Goal: Transaction & Acquisition: Purchase product/service

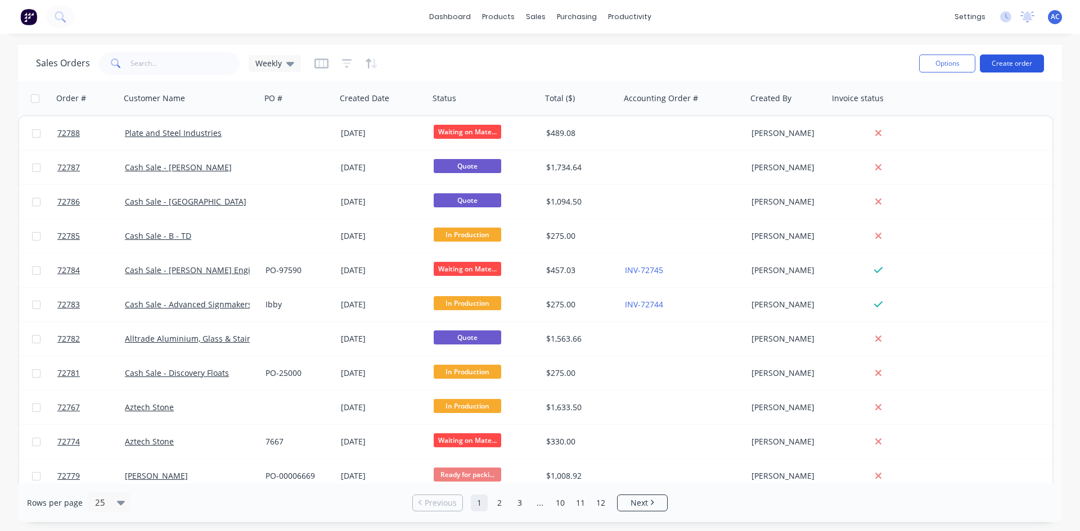
click at [1015, 61] on button "Create order" at bounding box center [1012, 64] width 64 height 18
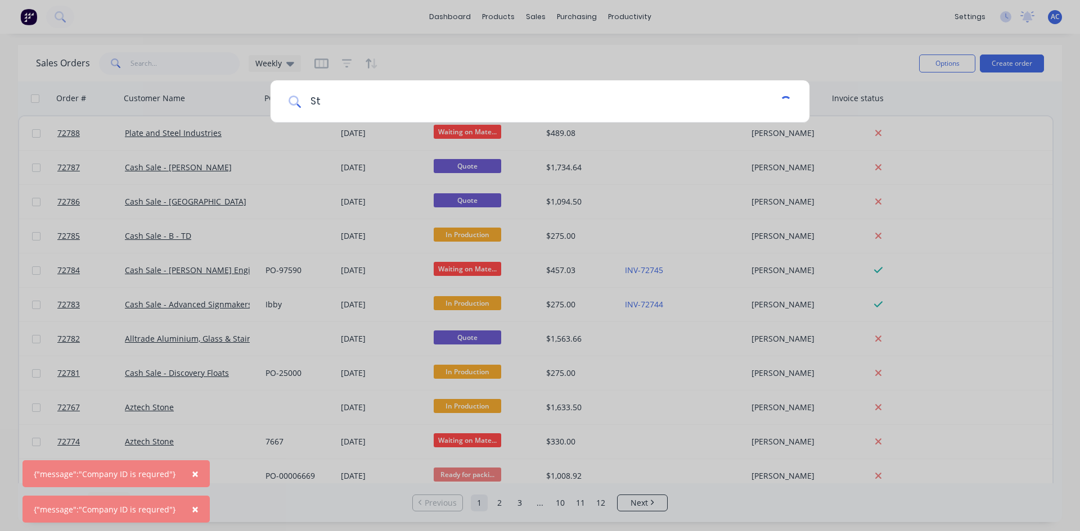
type input "S"
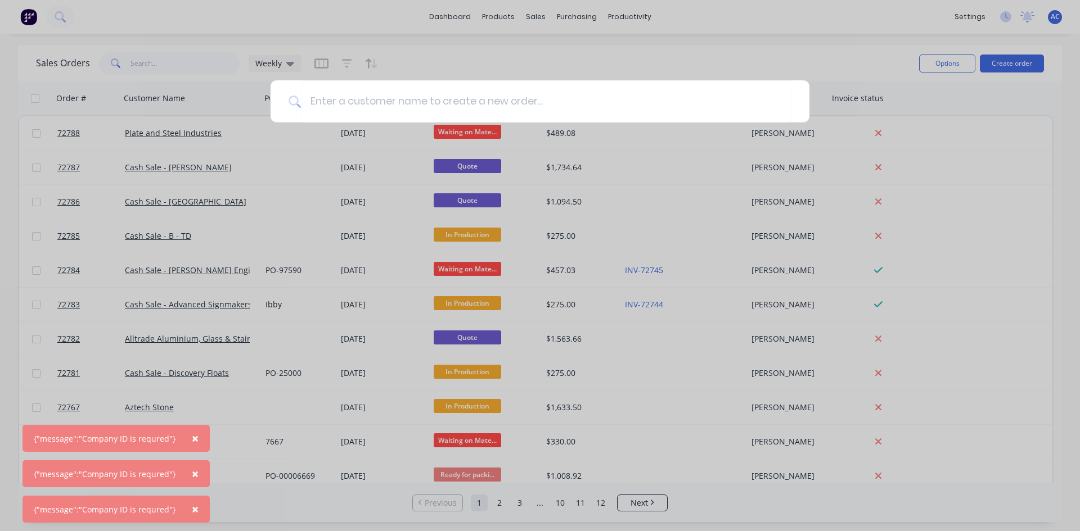
click at [528, 61] on div at bounding box center [540, 265] width 1080 height 531
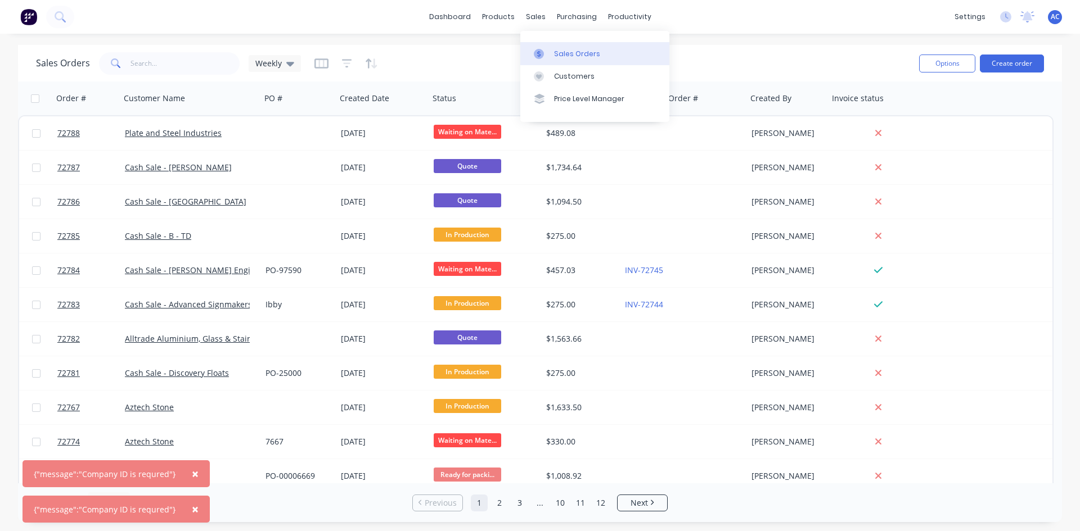
click at [558, 52] on div "Sales Orders" at bounding box center [577, 54] width 46 height 10
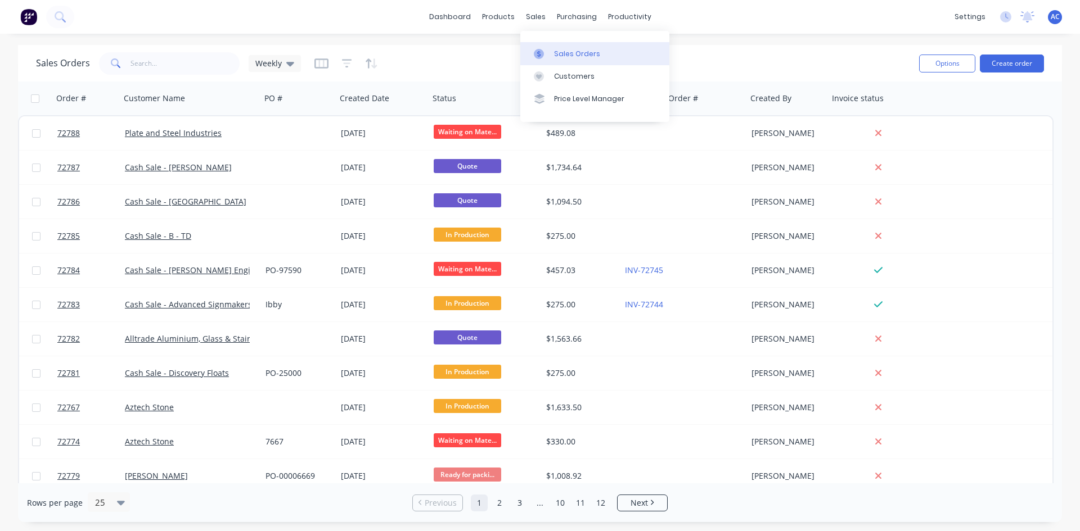
click at [558, 52] on div "Sales Orders" at bounding box center [577, 54] width 46 height 10
click at [31, 20] on img at bounding box center [28, 16] width 17 height 17
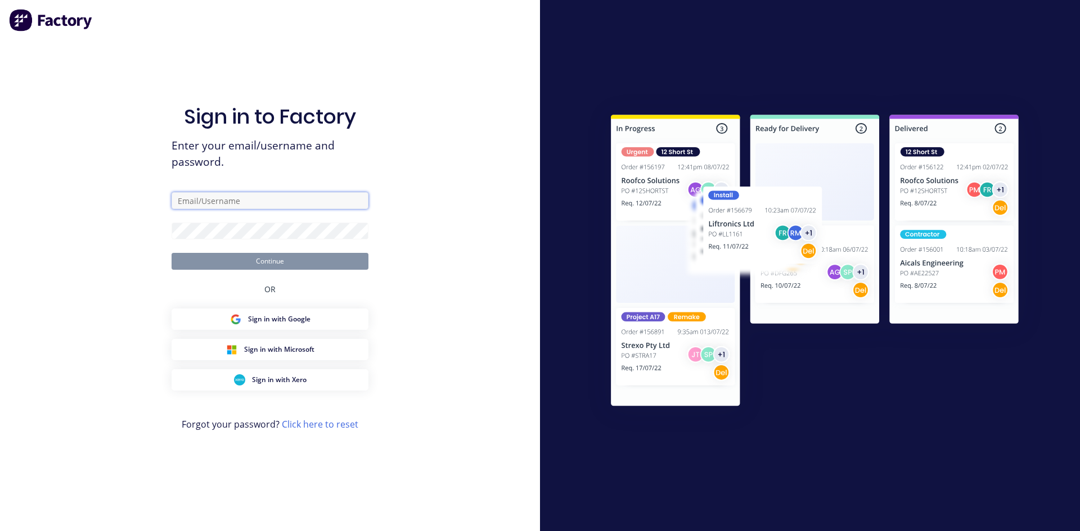
type input "[PERSON_NAME][EMAIL_ADDRESS][DOMAIN_NAME][PERSON_NAME]"
click at [278, 259] on button "Continue" at bounding box center [270, 261] width 197 height 17
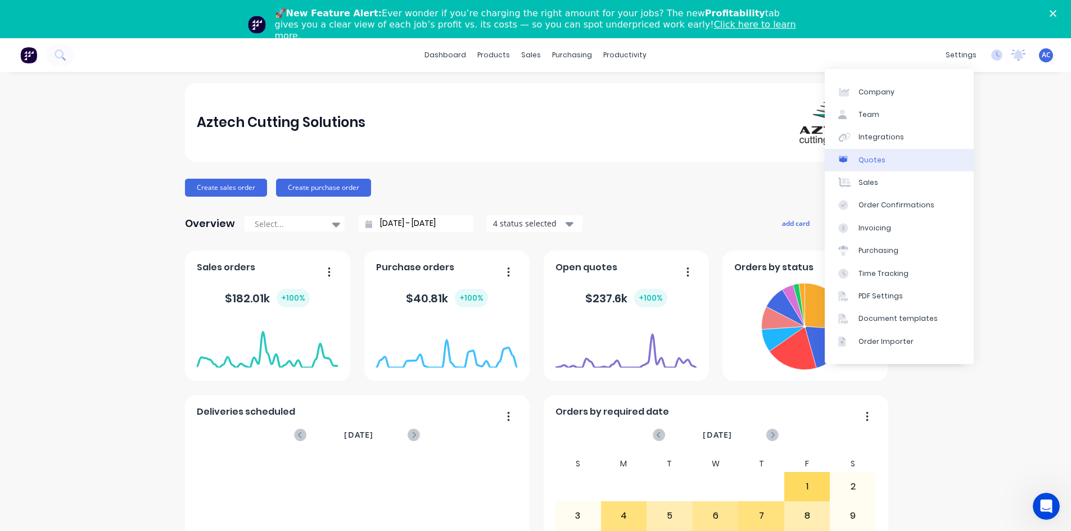
click at [869, 163] on div "Quotes" at bounding box center [872, 160] width 27 height 10
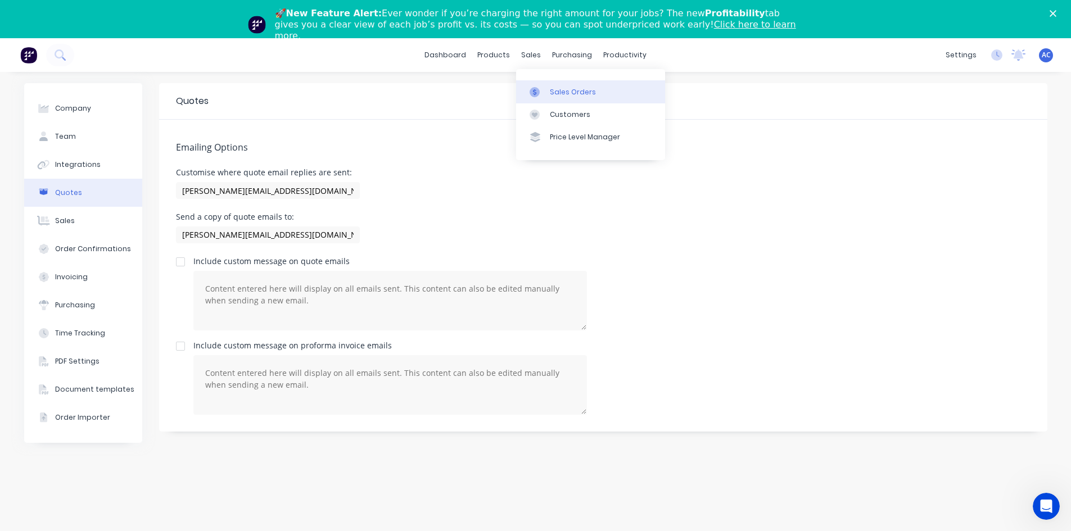
click at [544, 88] on div at bounding box center [538, 92] width 17 height 10
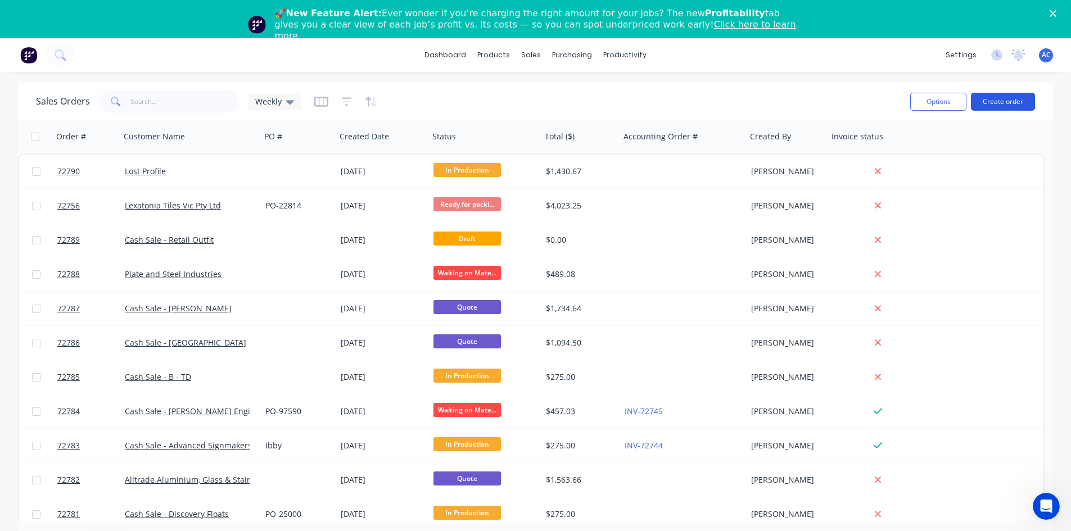
click at [994, 103] on button "Create order" at bounding box center [1003, 102] width 64 height 18
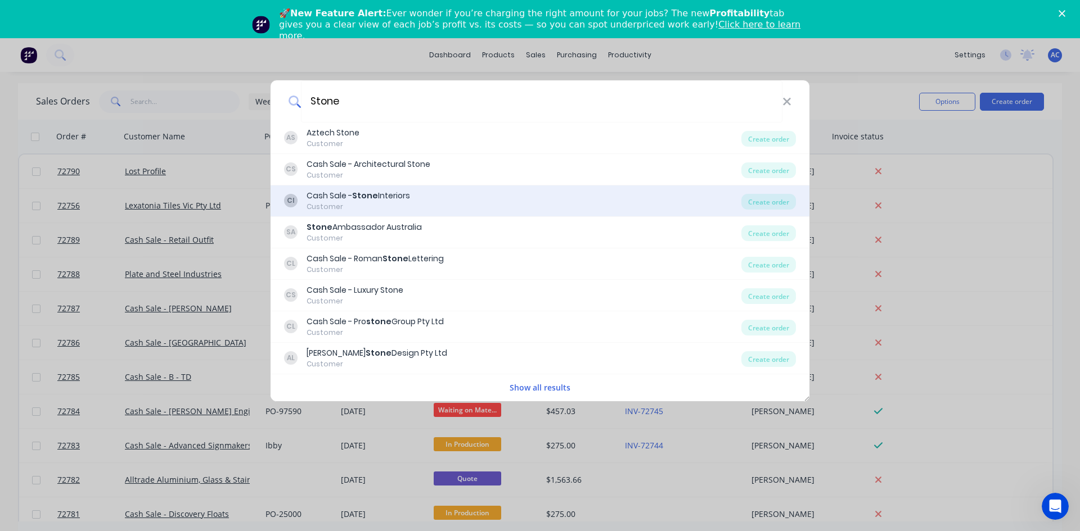
type input "Stone"
click at [366, 196] on b "Stone" at bounding box center [365, 195] width 26 height 11
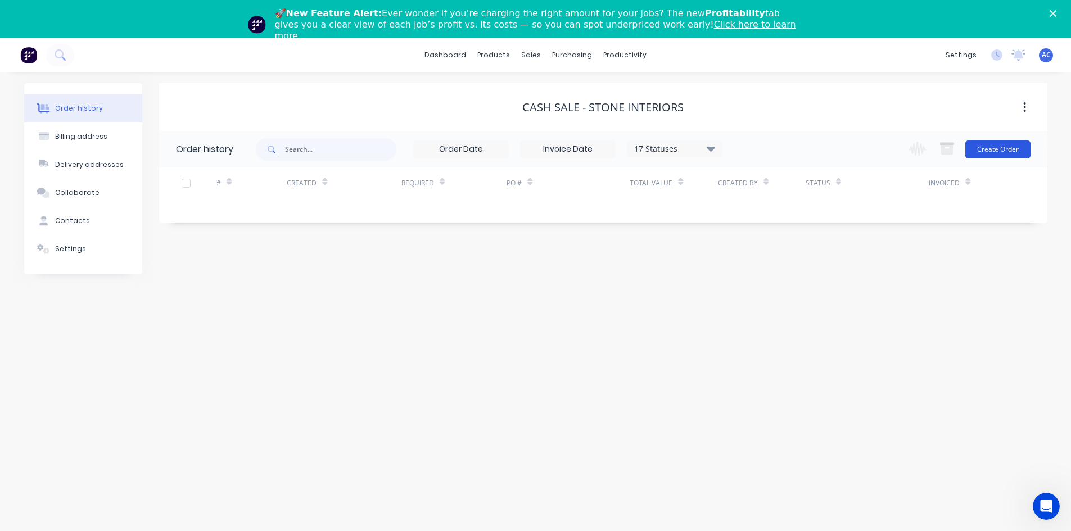
click at [990, 152] on button "Create Order" at bounding box center [998, 150] width 65 height 18
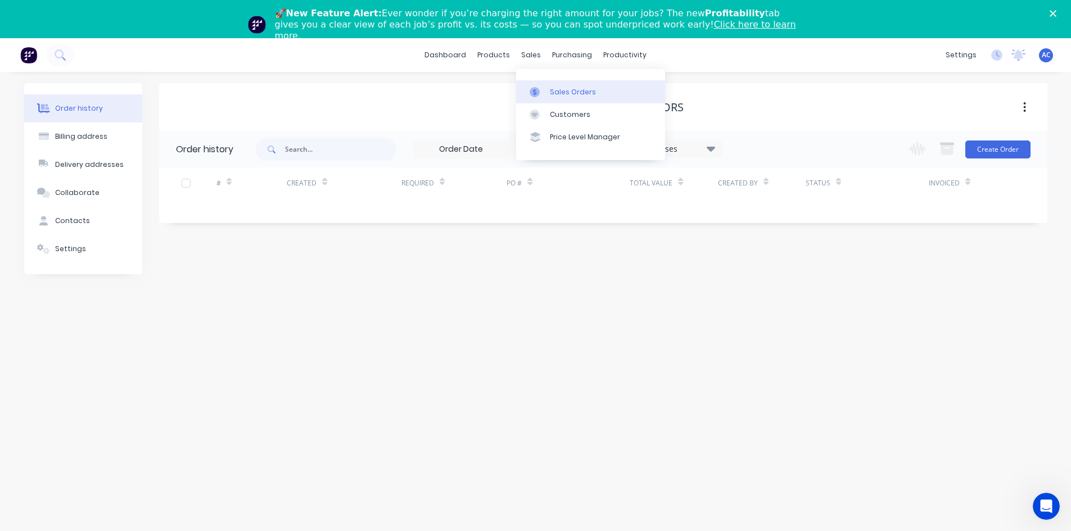
click at [557, 92] on div "Sales Orders" at bounding box center [573, 92] width 46 height 10
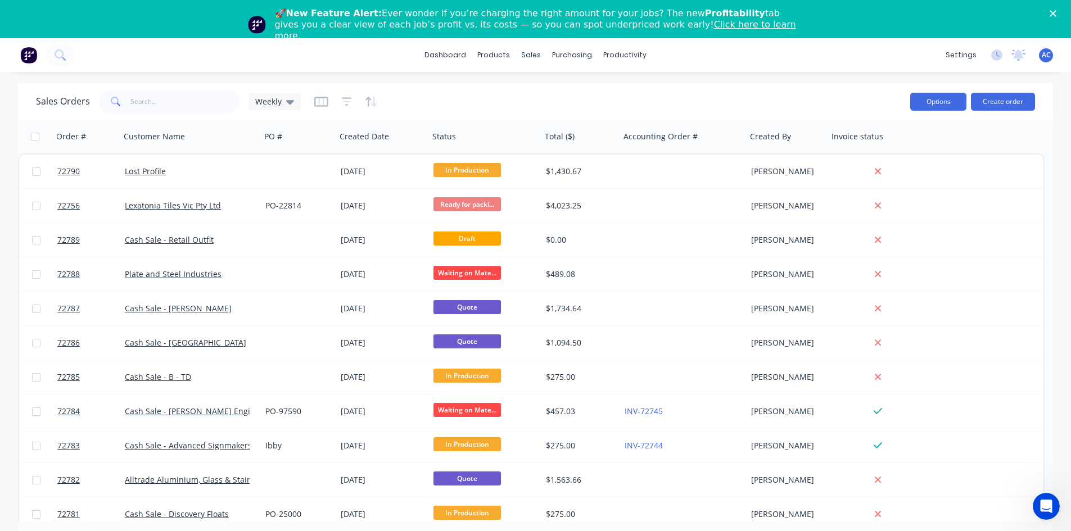
click at [945, 103] on button "Options" at bounding box center [938, 102] width 56 height 18
click at [1016, 101] on button "Create order" at bounding box center [1003, 102] width 64 height 18
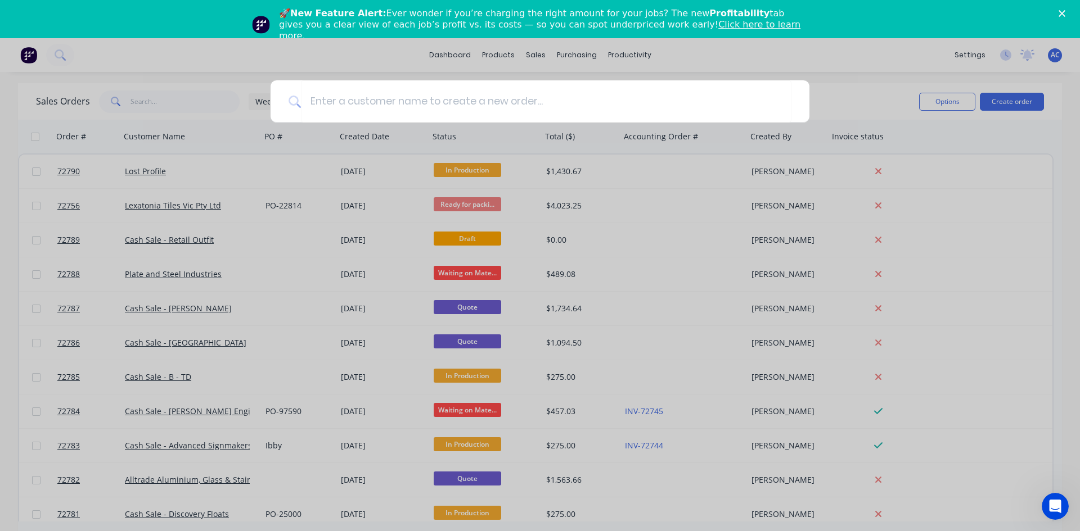
click at [894, 79] on div at bounding box center [540, 265] width 1080 height 531
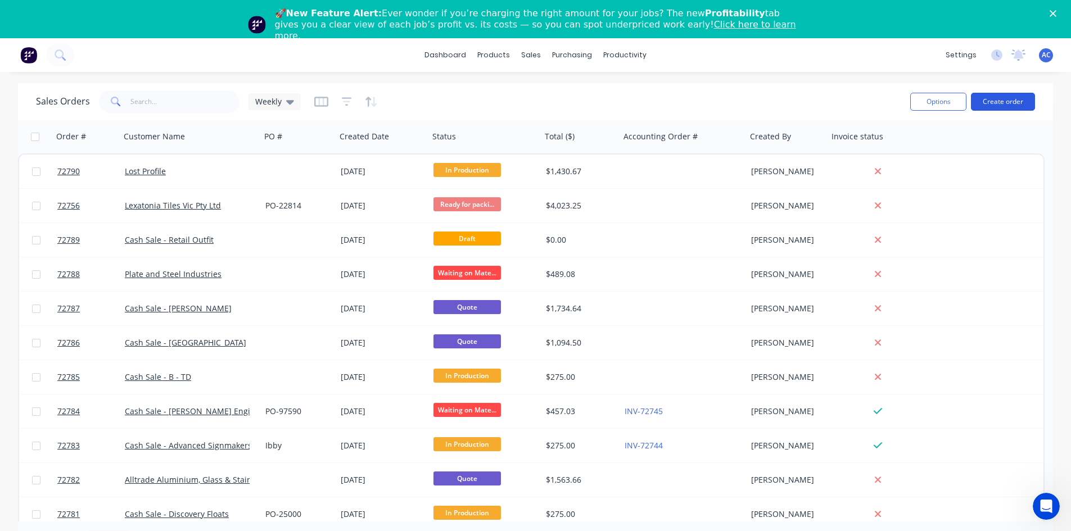
click at [1005, 107] on button "Create order" at bounding box center [1003, 102] width 64 height 18
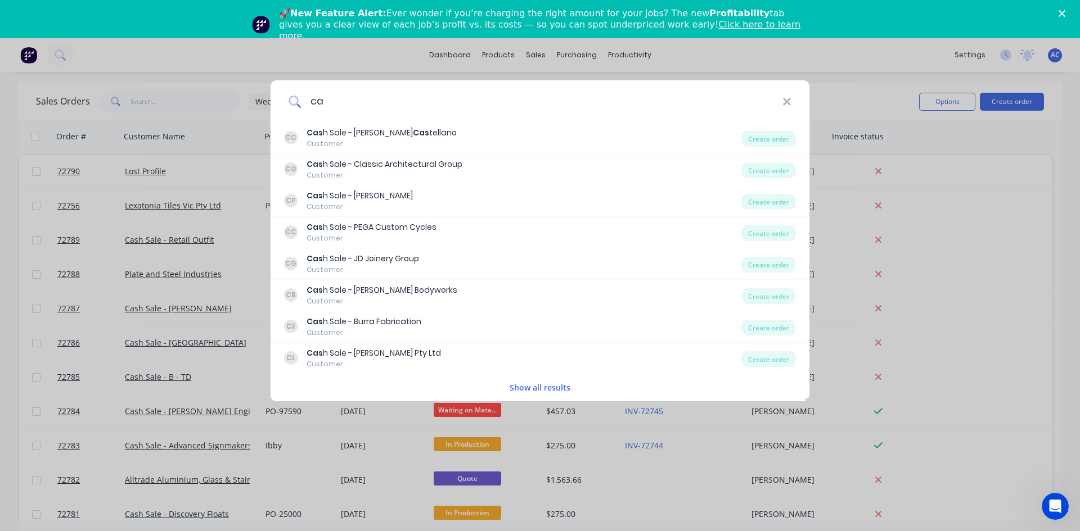
type input "c"
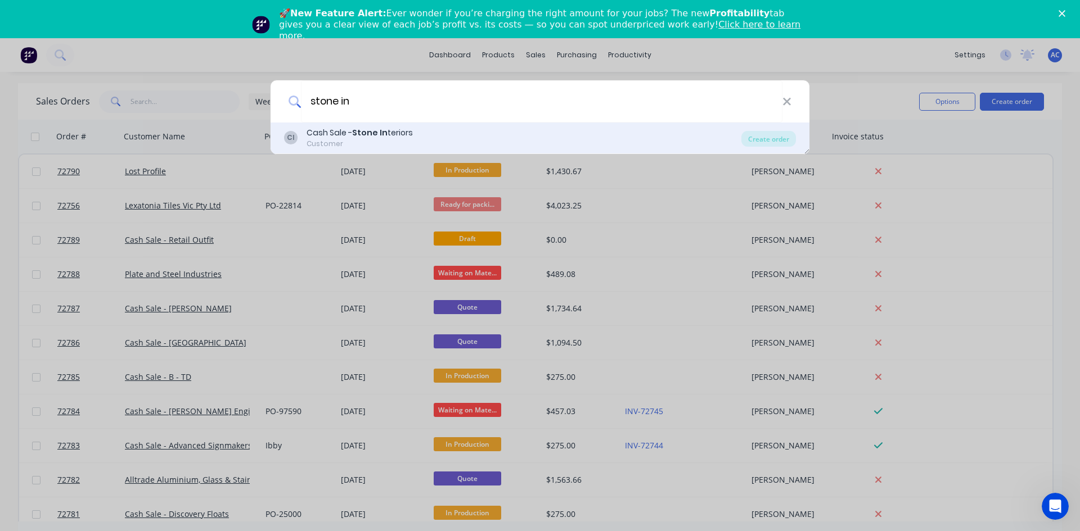
type input "stone in"
click at [417, 128] on div "CI Cash Sale - Stone In teriors Customer" at bounding box center [512, 138] width 457 height 22
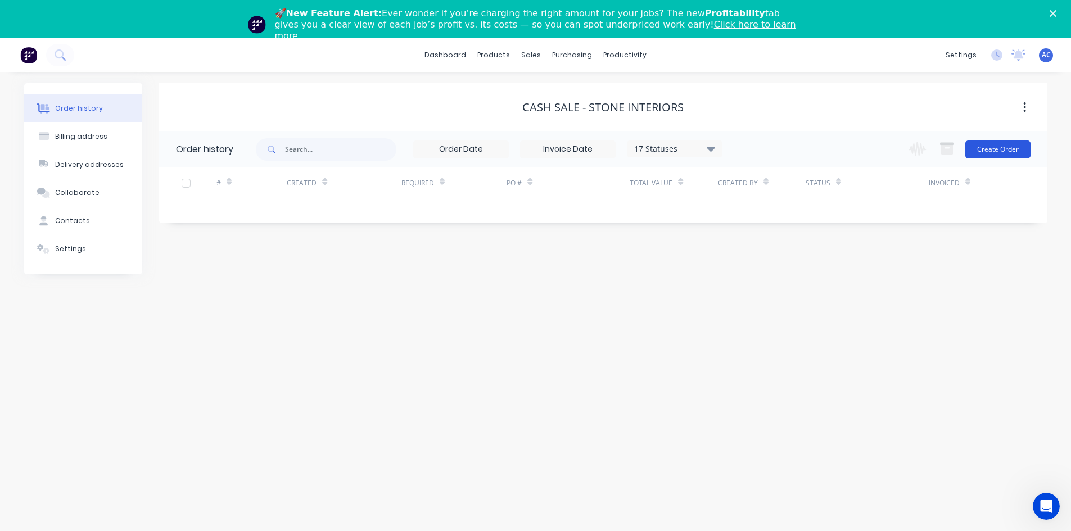
click at [999, 154] on button "Create Order" at bounding box center [998, 150] width 65 height 18
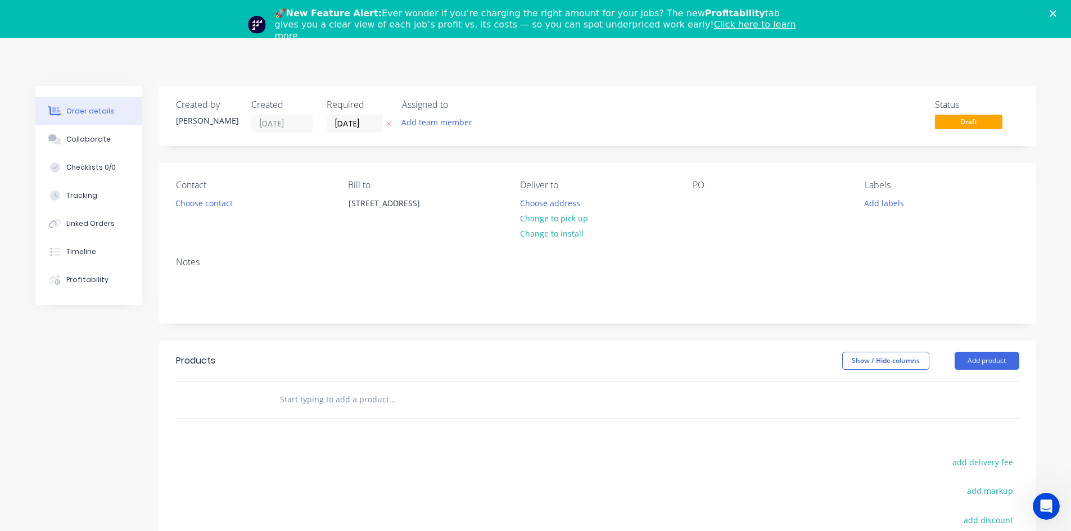
click at [326, 399] on input "text" at bounding box center [391, 400] width 225 height 22
click at [977, 361] on button "Add product" at bounding box center [987, 361] width 65 height 18
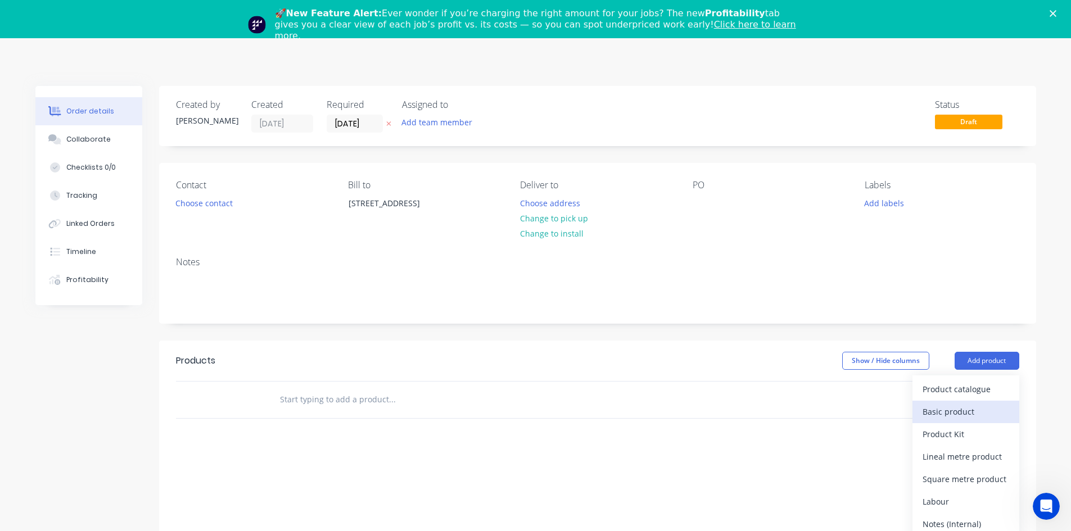
click at [942, 408] on div "Basic product" at bounding box center [966, 412] width 87 height 16
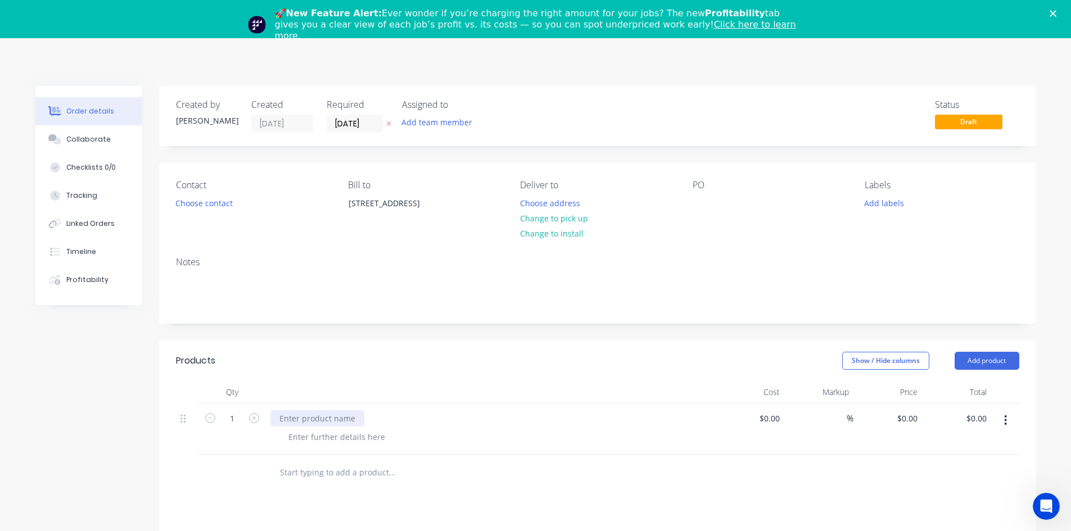
click at [300, 421] on div at bounding box center [317, 419] width 94 height 16
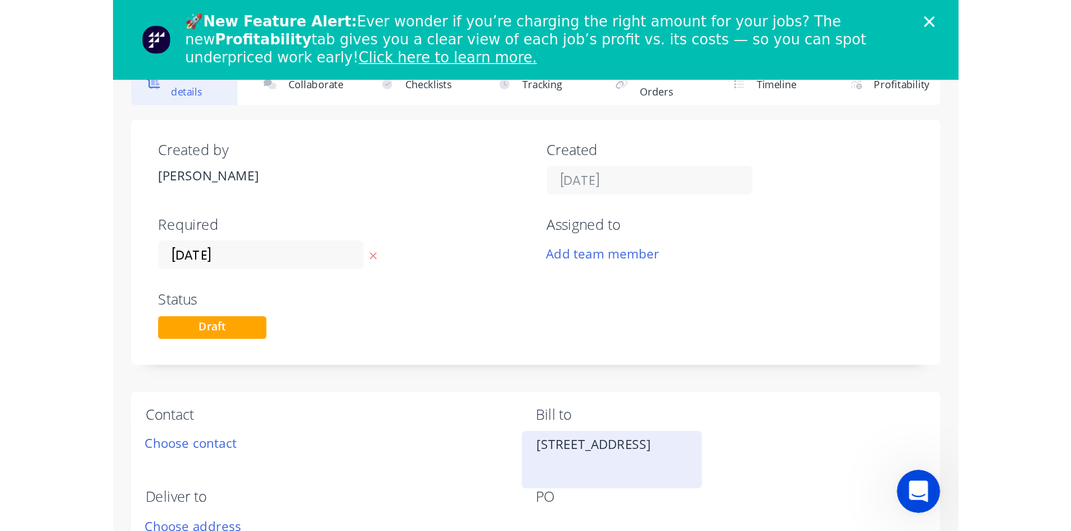
scroll to position [169, 0]
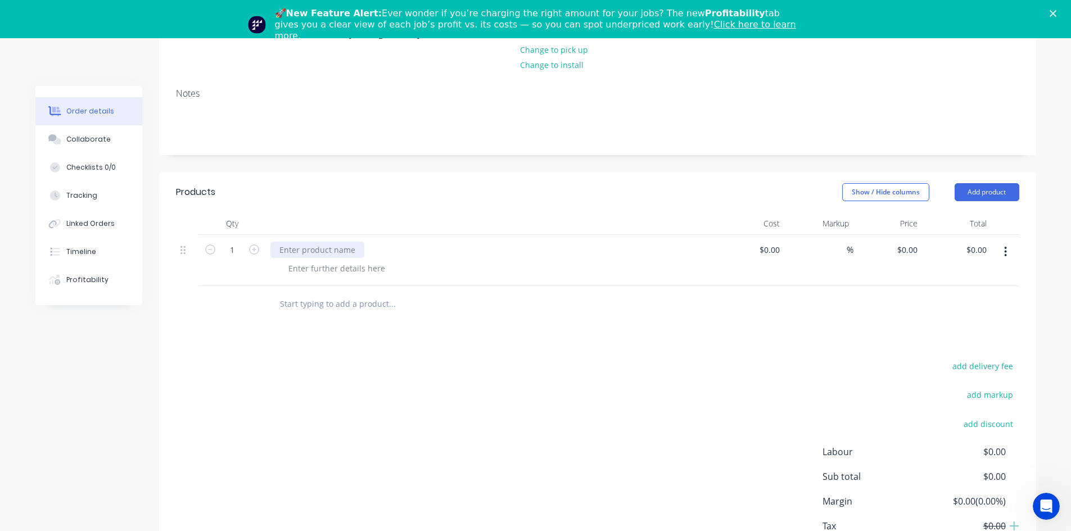
click at [308, 250] on div at bounding box center [317, 250] width 94 height 16
click at [377, 270] on div at bounding box center [336, 268] width 115 height 16
click at [322, 270] on div at bounding box center [336, 268] width 115 height 16
click at [398, 268] on div "JN38 - 20mm benchtop ST05" at bounding box center [341, 268] width 125 height 16
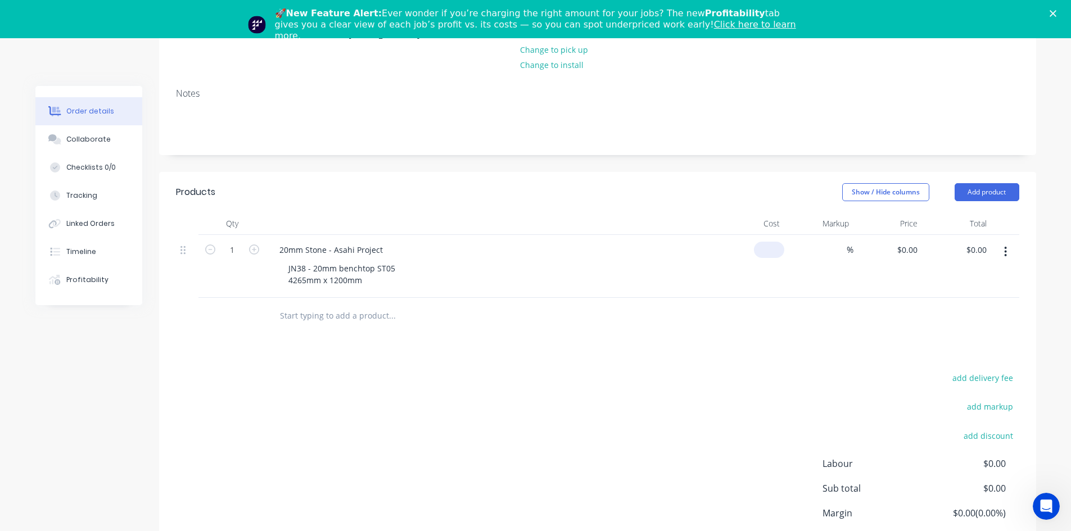
click at [766, 247] on div "$0.00" at bounding box center [750, 266] width 69 height 63
type input "$750.00"
click at [375, 280] on div "JN38 - 20mm benchtop ST05 4265mm x 1200mm" at bounding box center [341, 274] width 125 height 28
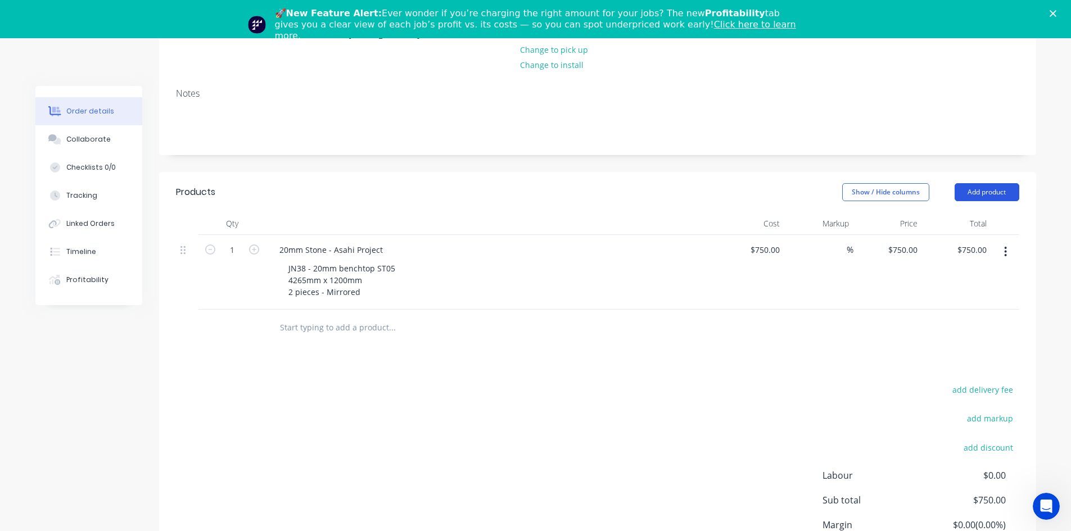
click at [978, 198] on button "Add product" at bounding box center [987, 192] width 65 height 18
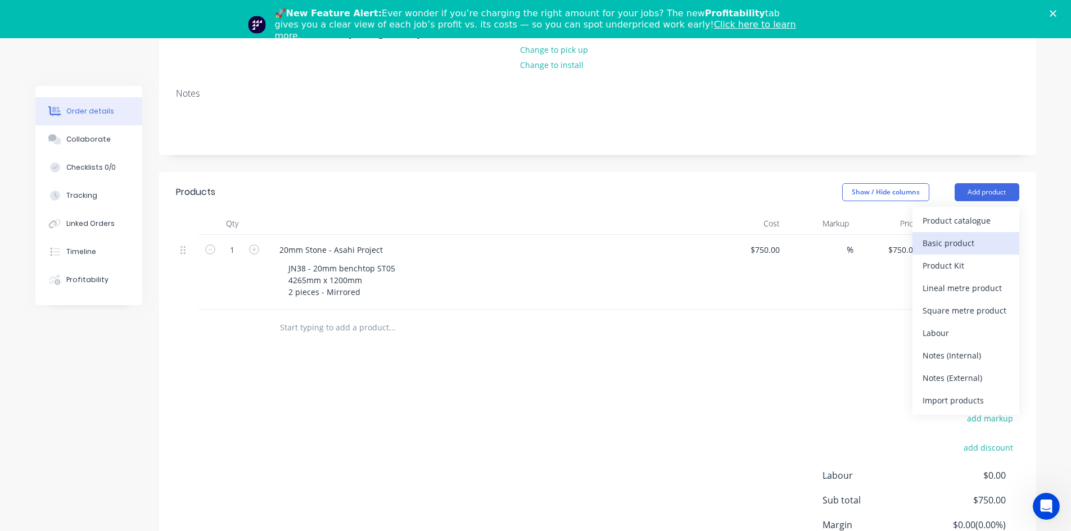
click at [977, 237] on div "Basic product" at bounding box center [966, 243] width 87 height 16
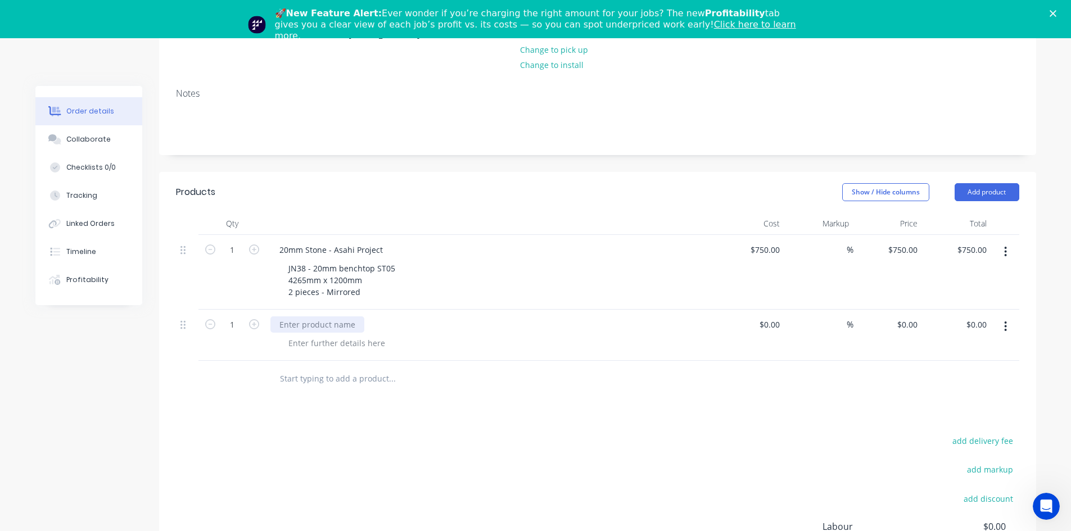
click at [321, 325] on div at bounding box center [317, 325] width 94 height 16
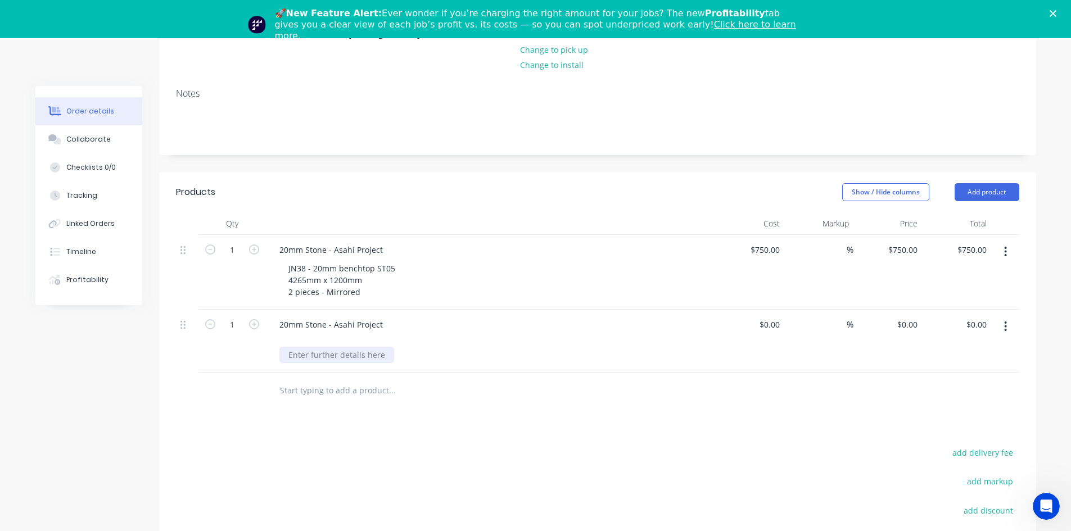
click at [333, 359] on div "20mm Stone - Asahi Project" at bounding box center [491, 341] width 450 height 63
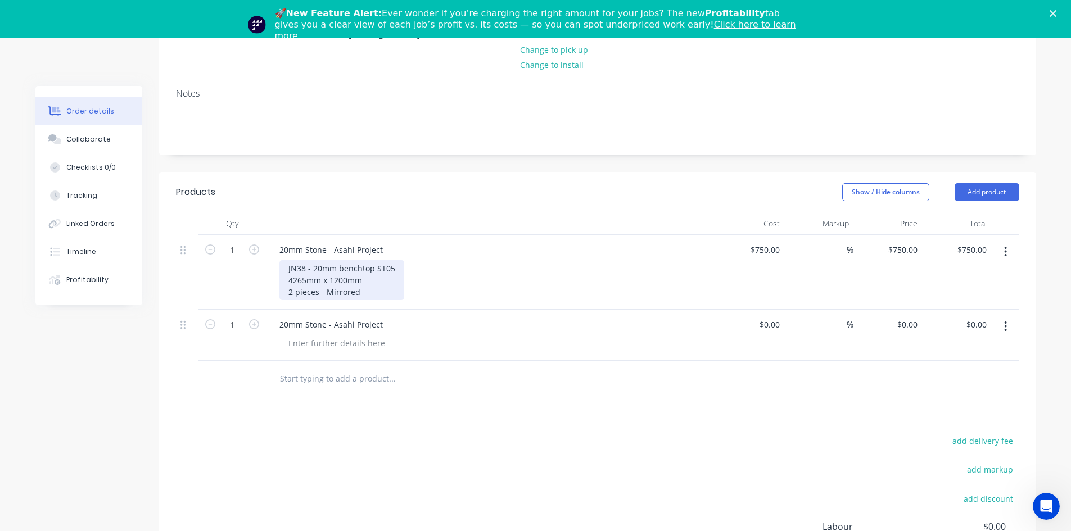
click at [366, 293] on div "JN38 - 20mm benchtop ST05 4265mm x 1200mm 2 pieces - Mirrored" at bounding box center [341, 280] width 125 height 40
click at [340, 336] on div at bounding box center [336, 343] width 115 height 16
click at [297, 345] on div "JN" at bounding box center [292, 343] width 26 height 16
click at [380, 344] on div "JN46 - 20mm benchtop -" at bounding box center [334, 343] width 110 height 16
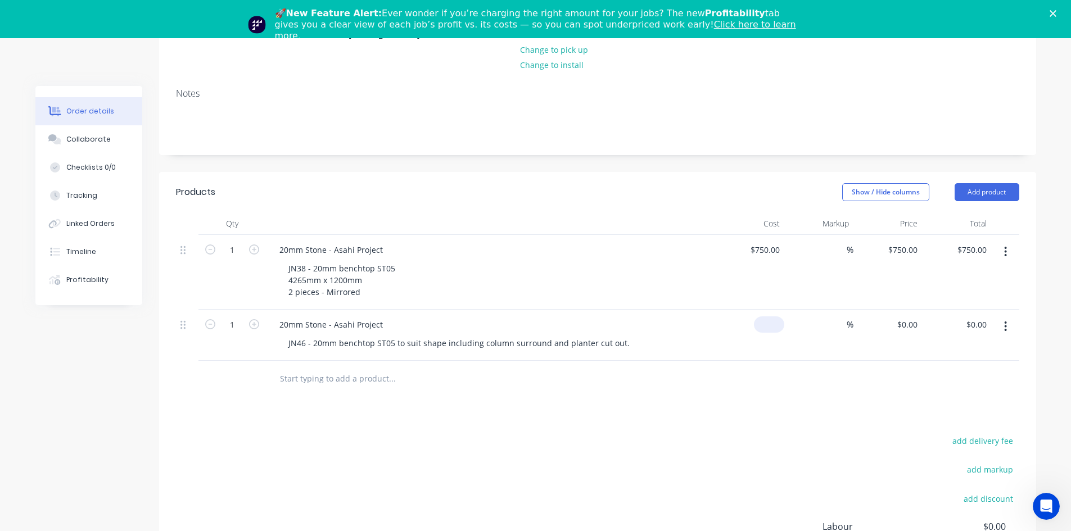
click at [769, 326] on div "$0.00" at bounding box center [769, 325] width 30 height 16
type input "$1,250.00"
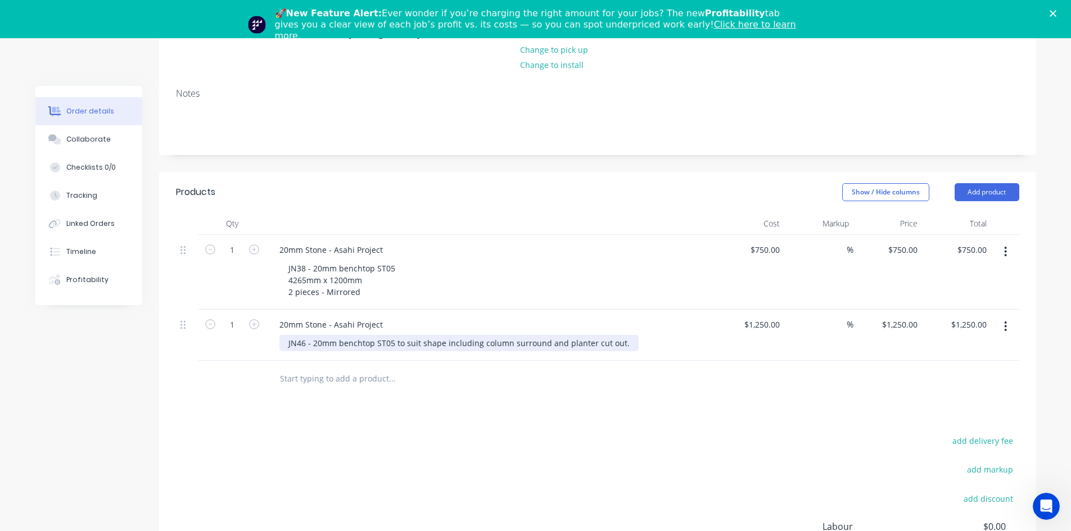
click at [625, 346] on div "JN46 - 20mm benchtop ST05 to suit shape including column surround and planter c…" at bounding box center [458, 343] width 359 height 16
click at [624, 346] on div "JN46 - 20mm benchtop ST05 to suit shape including column surround and planter c…" at bounding box center [458, 343] width 359 height 16
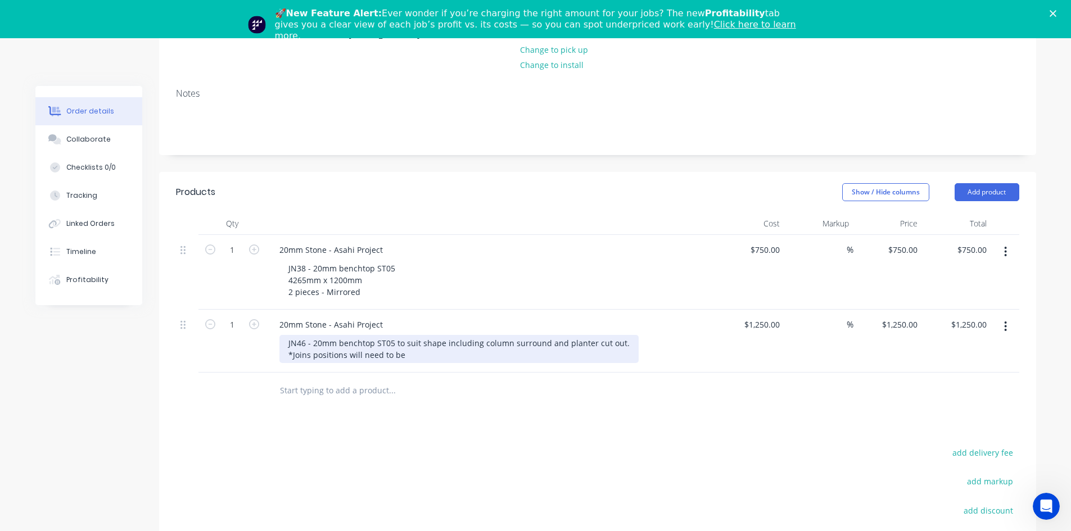
click at [288, 357] on div "JN46 - 20mm benchtop ST05 to suit shape including column surround and planter c…" at bounding box center [458, 349] width 359 height 28
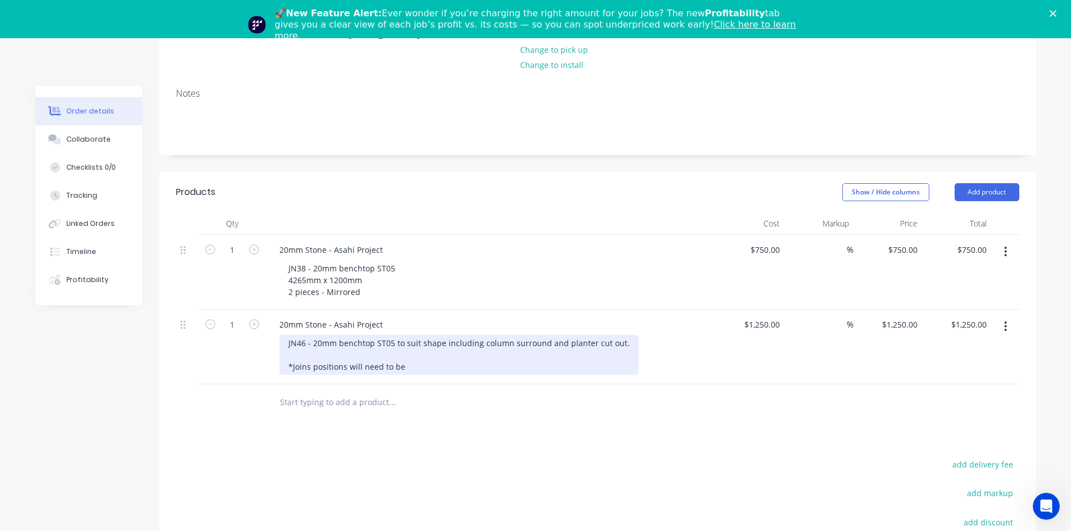
click at [404, 366] on div "JN46 - 20mm benchtop ST05 to suit shape including column surround and planter c…" at bounding box center [458, 355] width 359 height 40
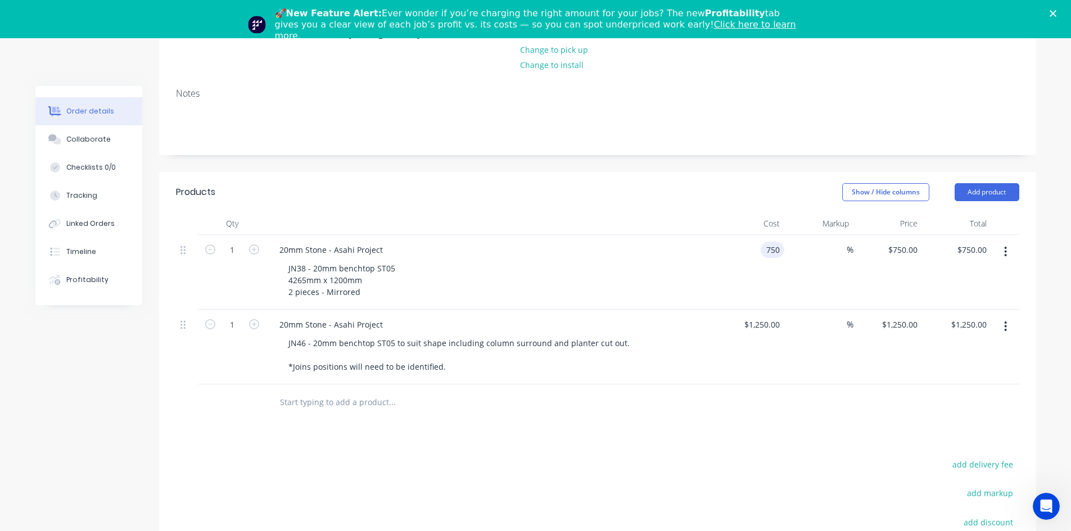
click at [760, 251] on div "750 750" at bounding box center [750, 272] width 69 height 75
type input "$700.00"
click at [766, 320] on input "1250" at bounding box center [763, 325] width 41 height 16
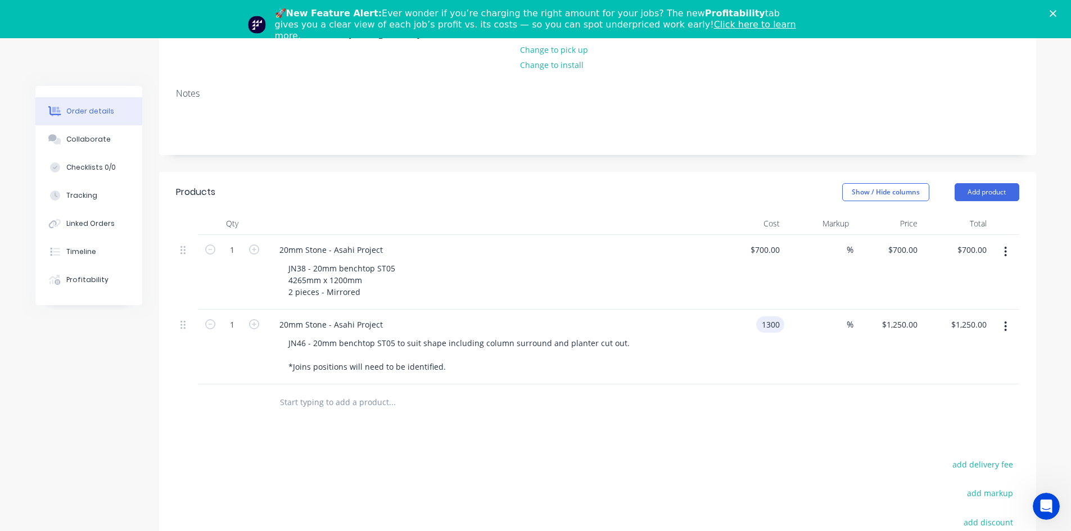
type input "$1,300.00"
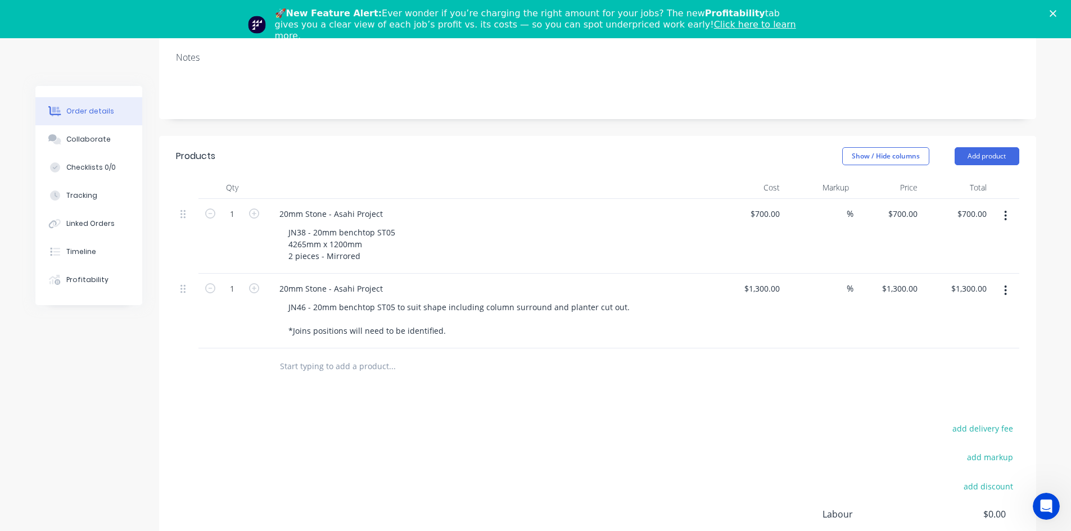
scroll to position [225, 0]
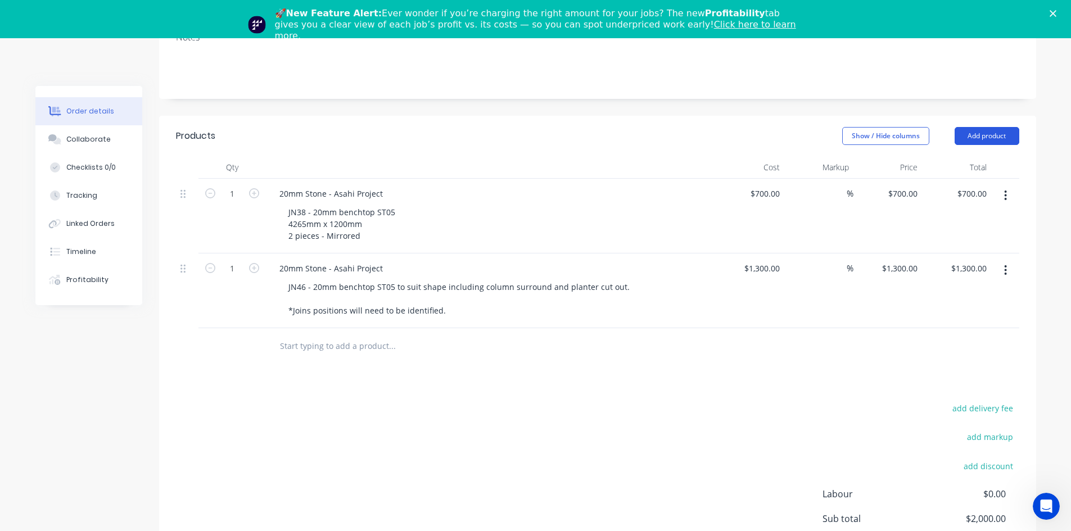
click at [983, 138] on button "Add product" at bounding box center [987, 136] width 65 height 18
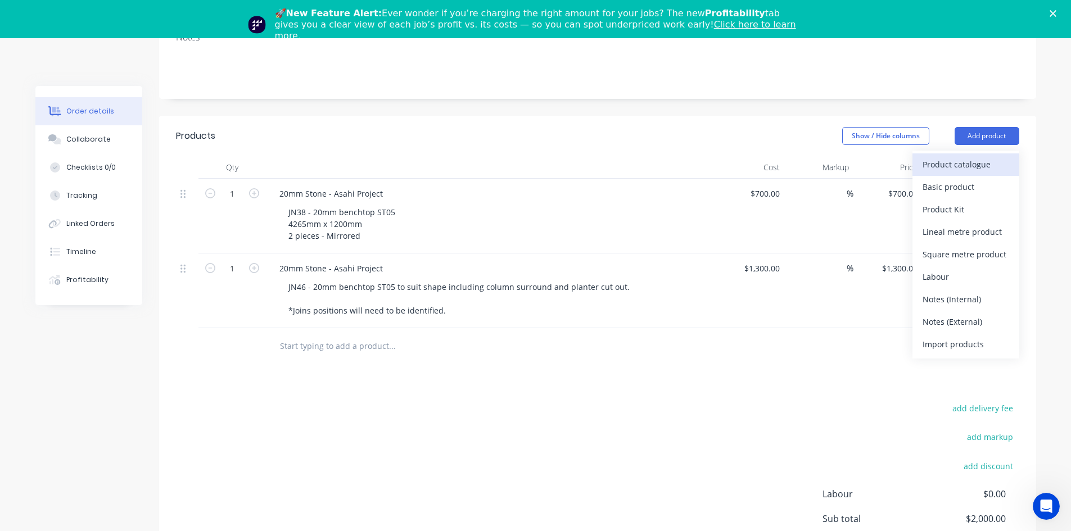
click at [963, 164] on div "Product catalogue" at bounding box center [966, 164] width 87 height 16
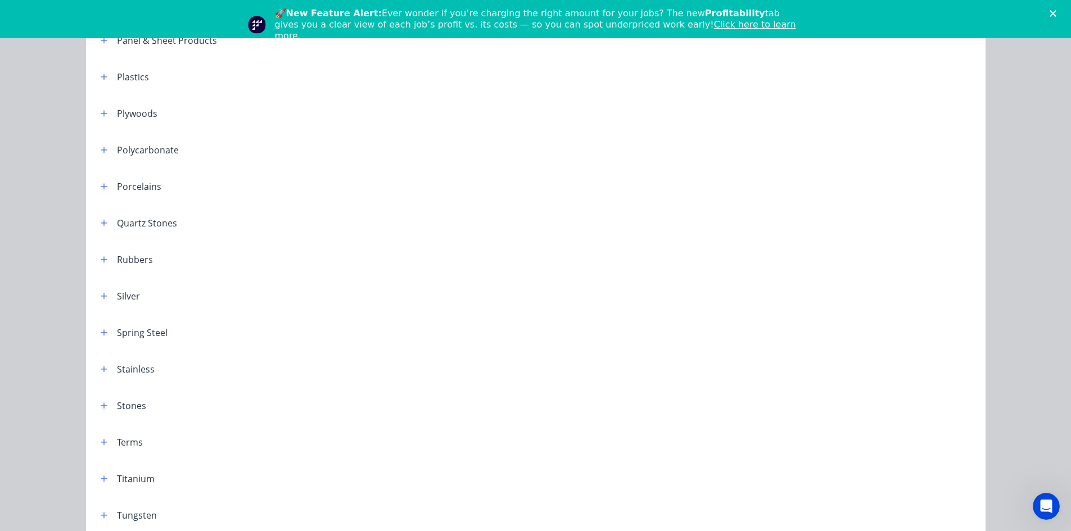
scroll to position [1181, 0]
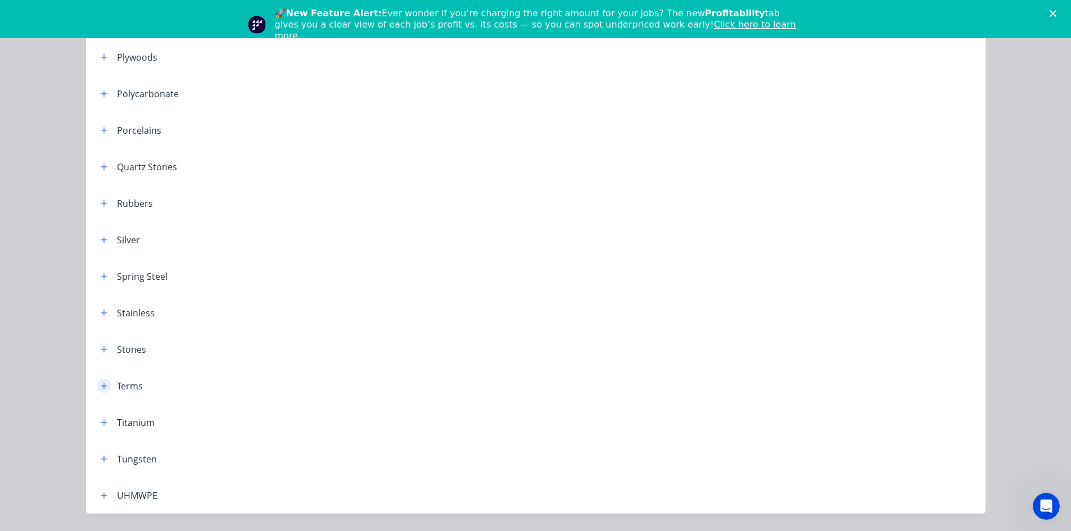
click at [101, 387] on icon "button" at bounding box center [104, 386] width 6 height 6
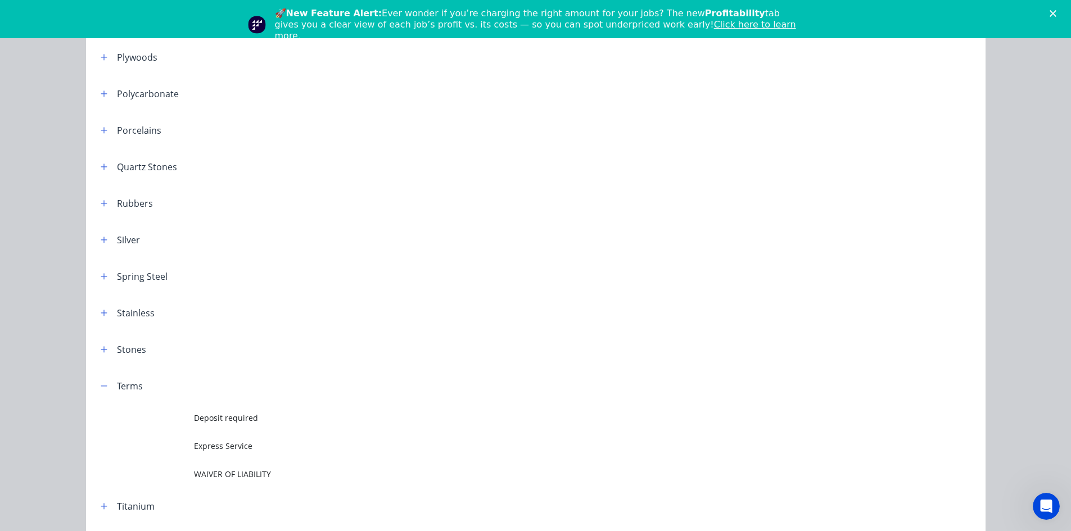
click at [198, 473] on span "WAIVER OF LIABILITY" at bounding box center [510, 474] width 633 height 12
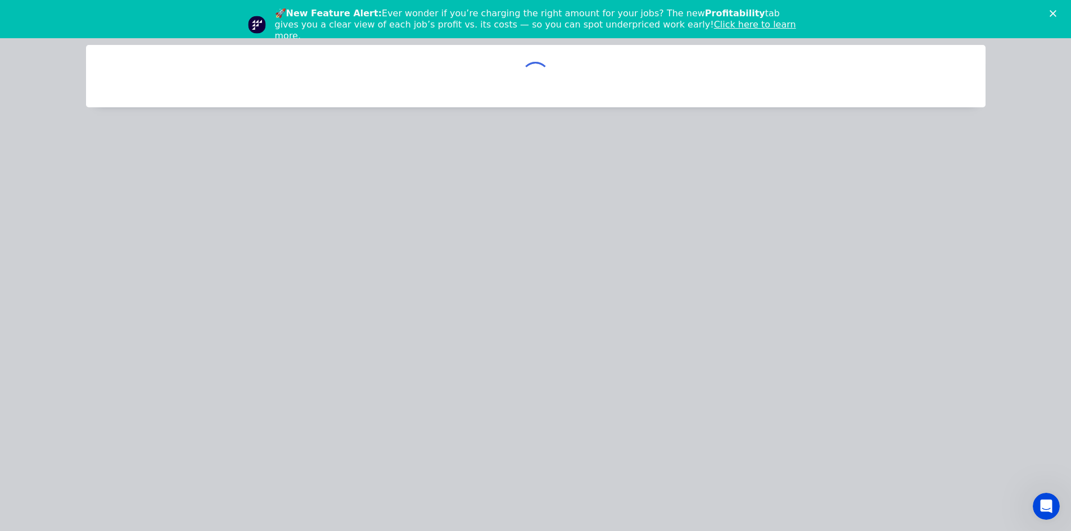
scroll to position [0, 0]
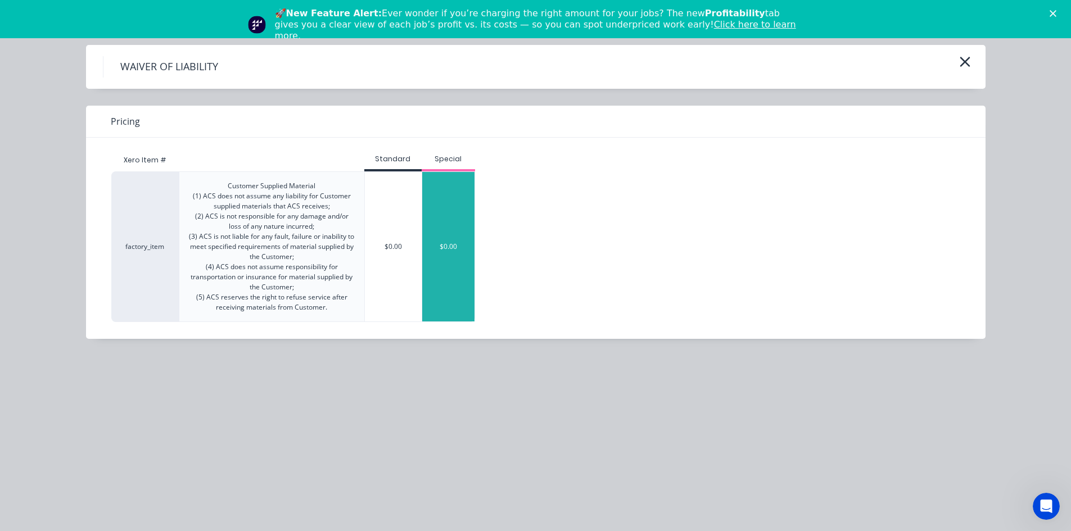
click at [449, 295] on div "$0.00" at bounding box center [448, 247] width 53 height 150
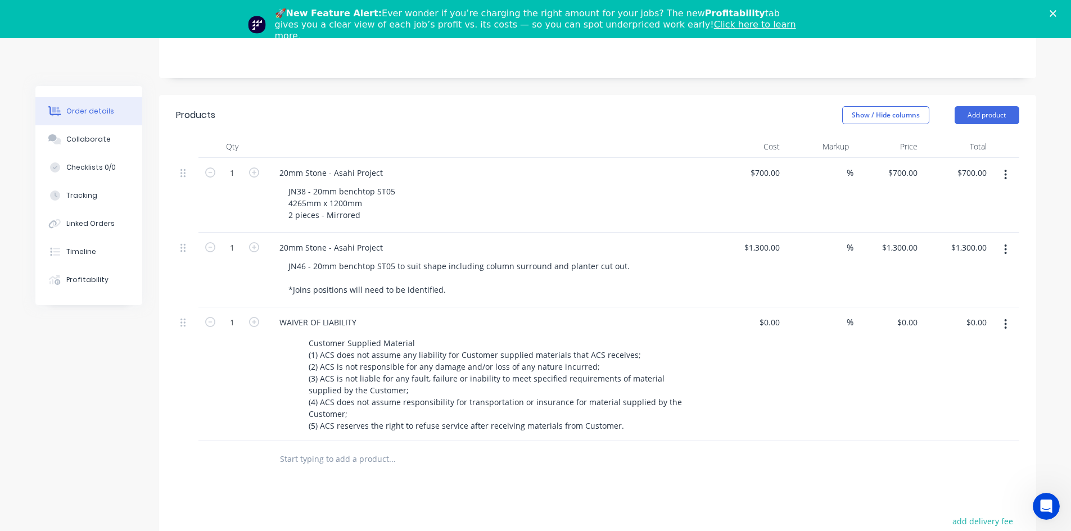
scroll to position [169, 0]
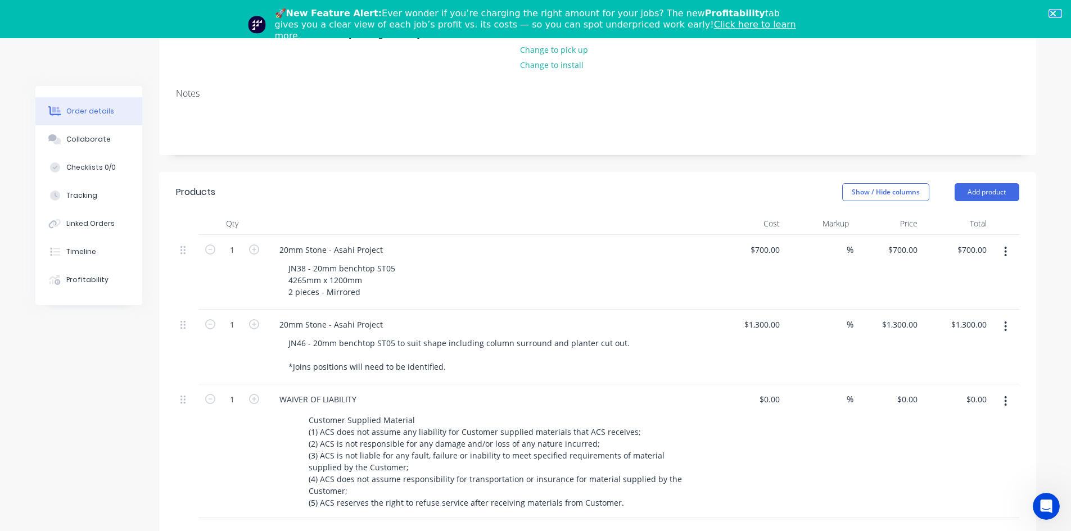
click at [1057, 16] on icon "Close" at bounding box center [1053, 13] width 7 height 7
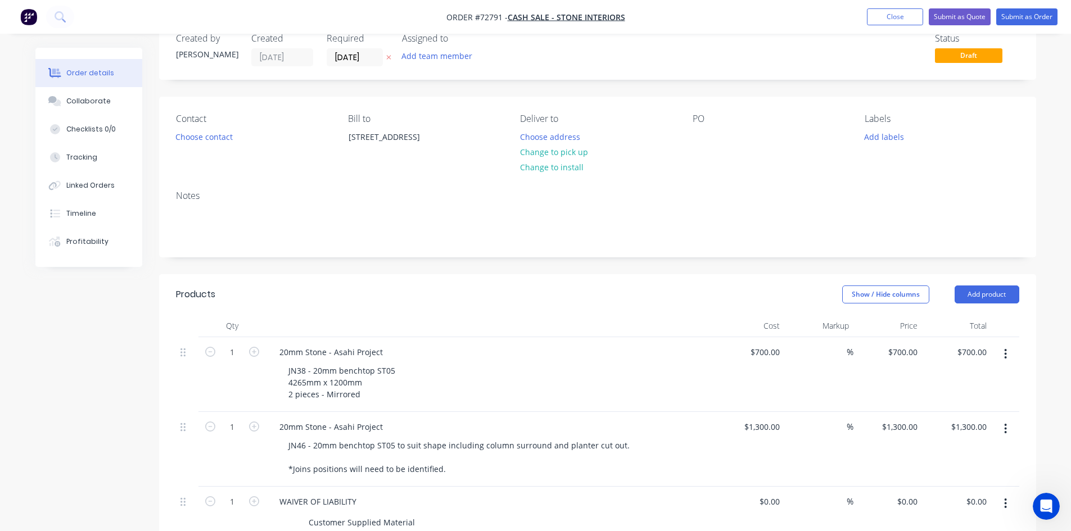
scroll to position [0, 0]
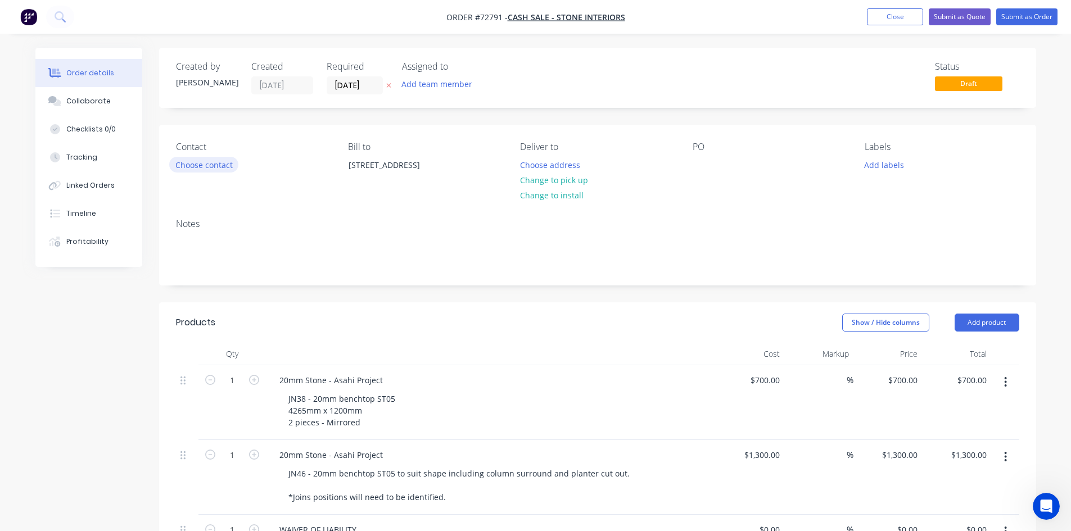
click at [220, 165] on button "Choose contact" at bounding box center [203, 164] width 69 height 15
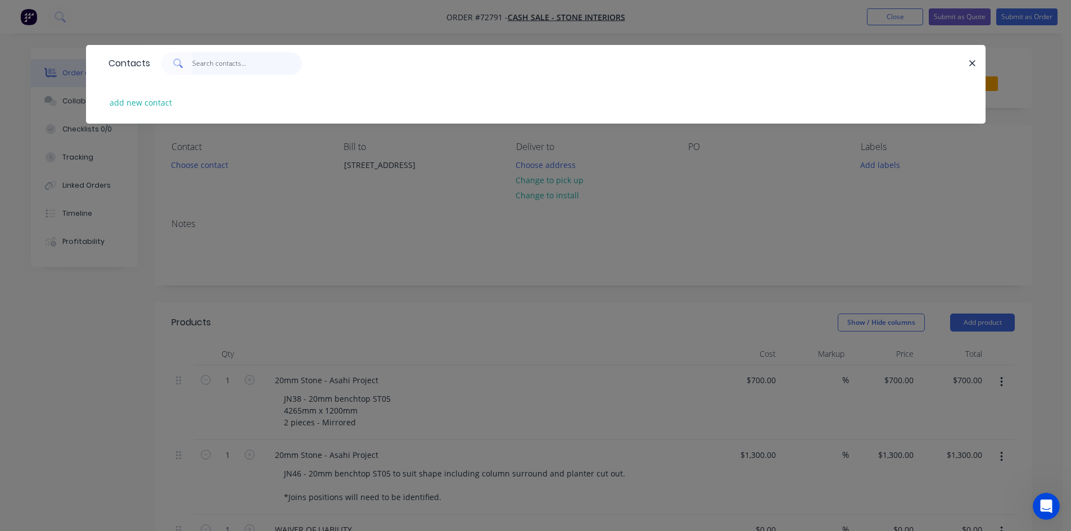
click at [210, 62] on input "text" at bounding box center [247, 63] width 110 height 22
click at [159, 105] on button "add new contact" at bounding box center [141, 102] width 74 height 15
select select "AU"
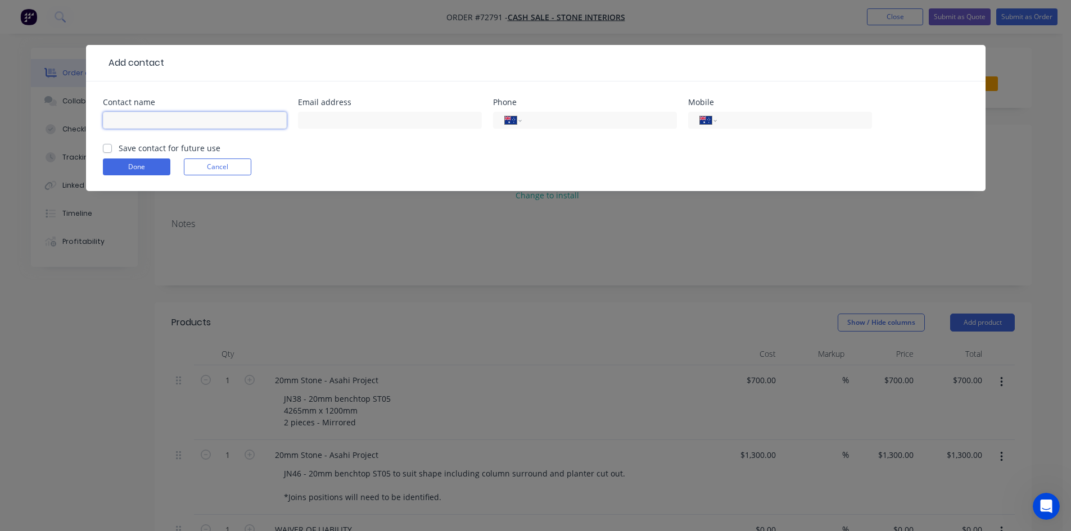
click at [156, 118] on input "text" at bounding box center [195, 120] width 184 height 17
type input "[PERSON_NAME]"
drag, startPoint x: 304, startPoint y: 119, endPoint x: 336, endPoint y: 119, distance: 31.5
click at [304, 119] on input "text" at bounding box center [390, 120] width 184 height 17
type input "[EMAIL_ADDRESS][DOMAIN_NAME]"
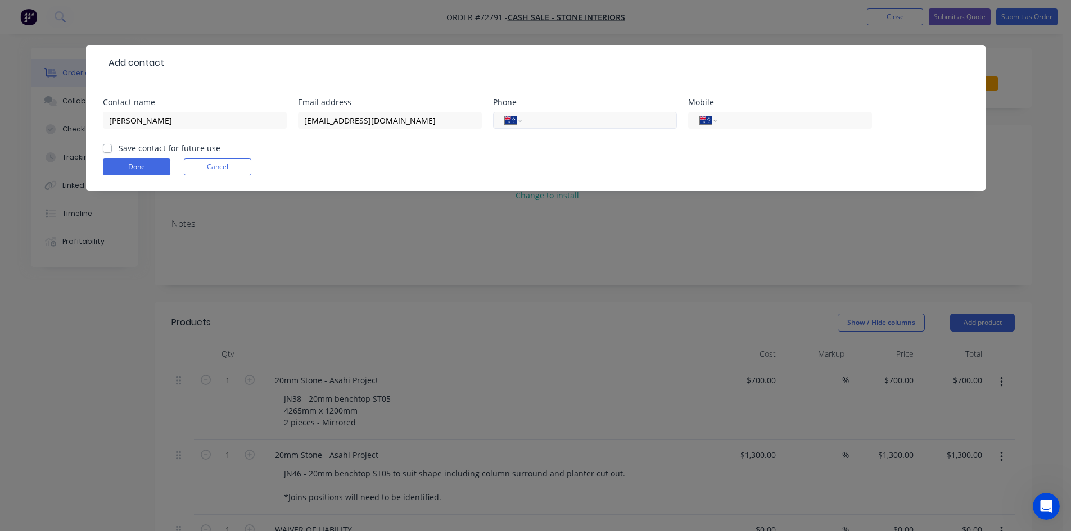
click at [544, 124] on input "tel" at bounding box center [597, 120] width 135 height 13
type input "[PHONE_NUMBER]"
click at [743, 120] on input "tel" at bounding box center [792, 120] width 135 height 13
type input "0422 448 492"
click at [119, 147] on label "Save contact for future use" at bounding box center [170, 148] width 102 height 12
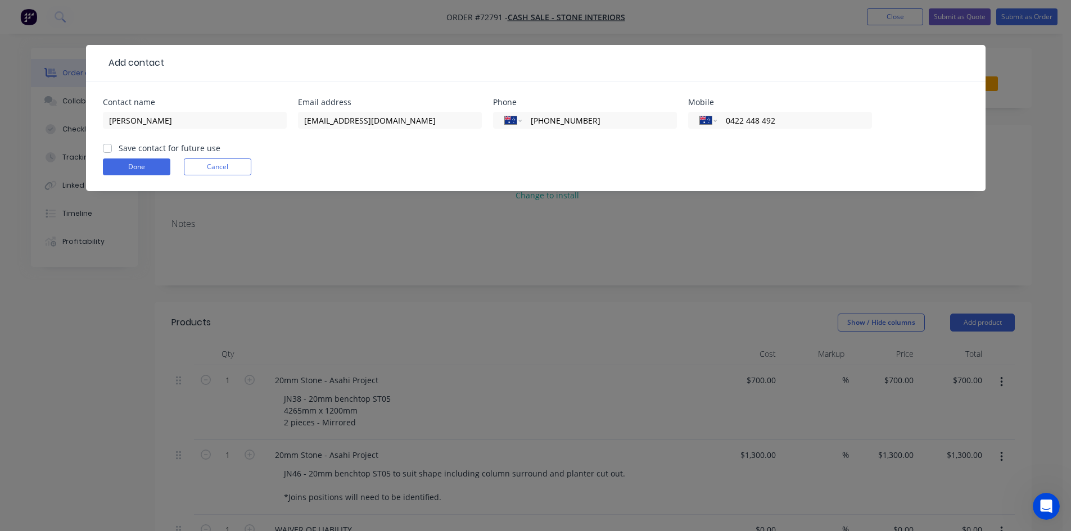
click at [106, 147] on input "Save contact for future use" at bounding box center [107, 147] width 9 height 11
checkbox input "true"
click at [126, 168] on button "Done" at bounding box center [136, 167] width 67 height 17
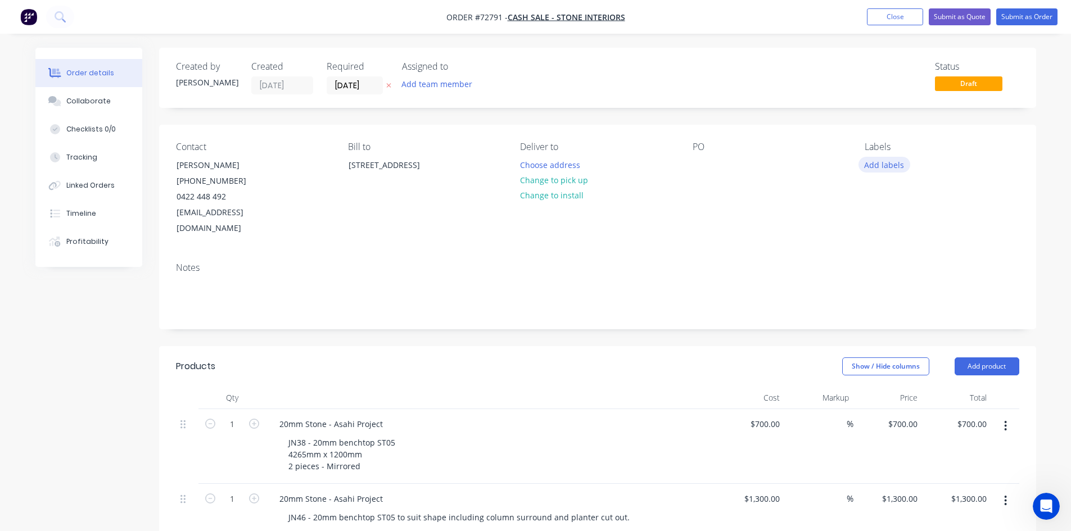
click at [895, 170] on button "Add labels" at bounding box center [885, 164] width 52 height 15
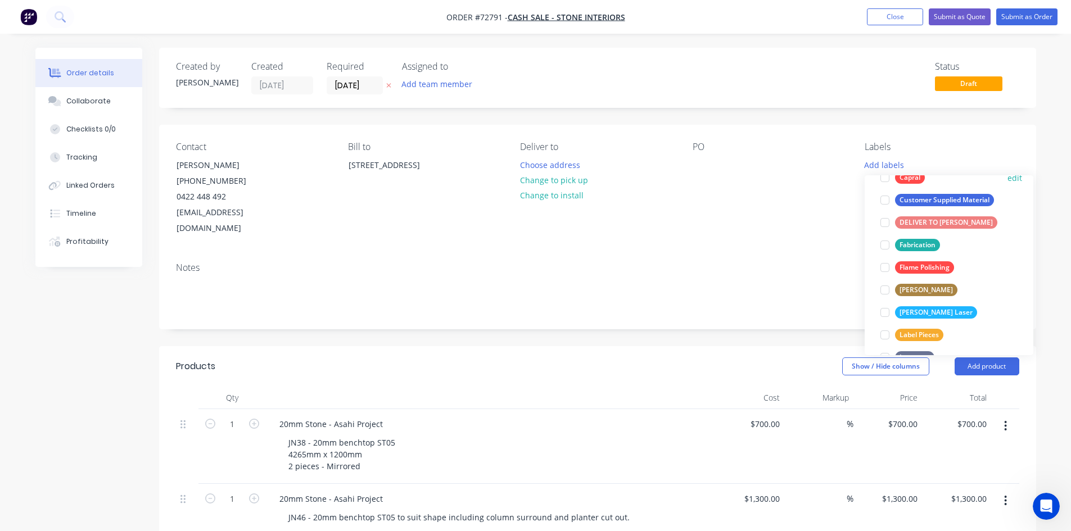
scroll to position [225, 0]
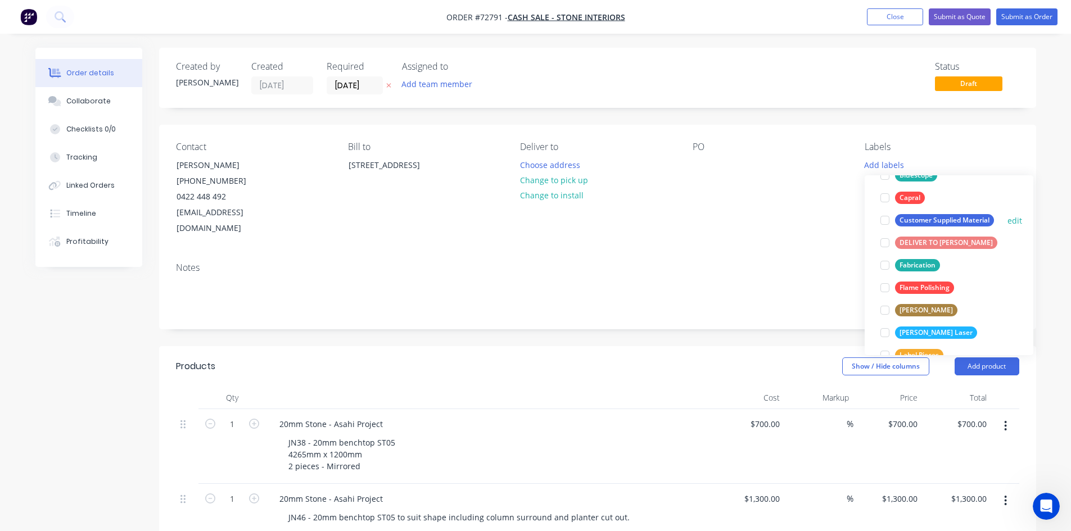
drag, startPoint x: 938, startPoint y: 218, endPoint x: 918, endPoint y: 218, distance: 20.2
click at [938, 219] on div "Customer Supplied Material" at bounding box center [944, 220] width 99 height 12
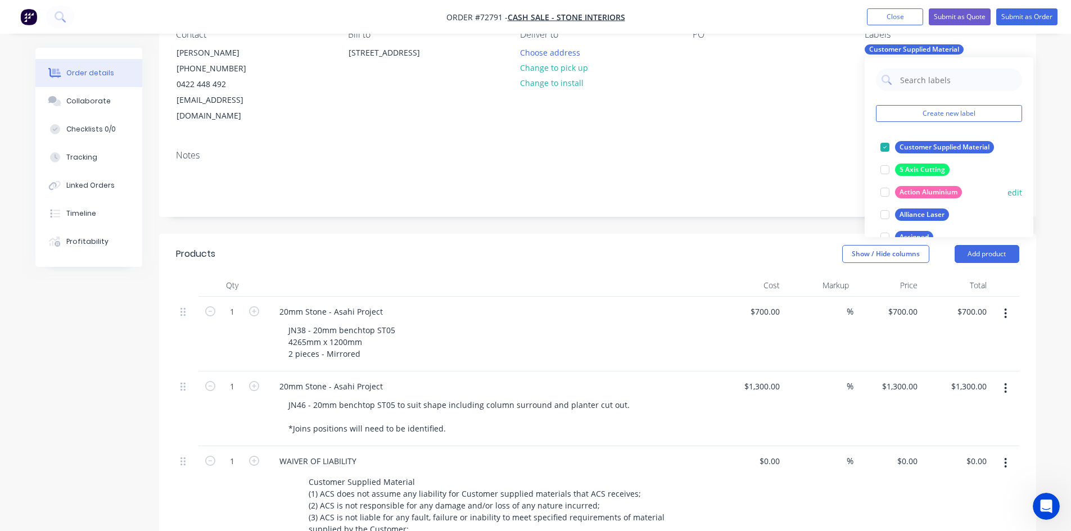
scroll to position [56, 0]
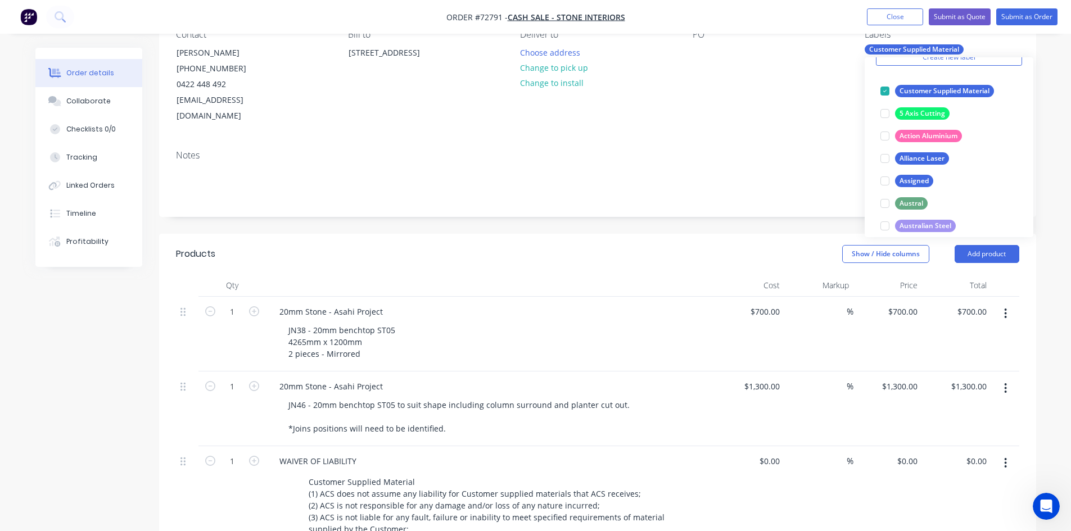
click at [748, 124] on div "Contact [PERSON_NAME] [PHONE_NUMBER] [EMAIL_ADDRESS][DOMAIN_NAME] Bill to [STRE…" at bounding box center [597, 76] width 877 height 129
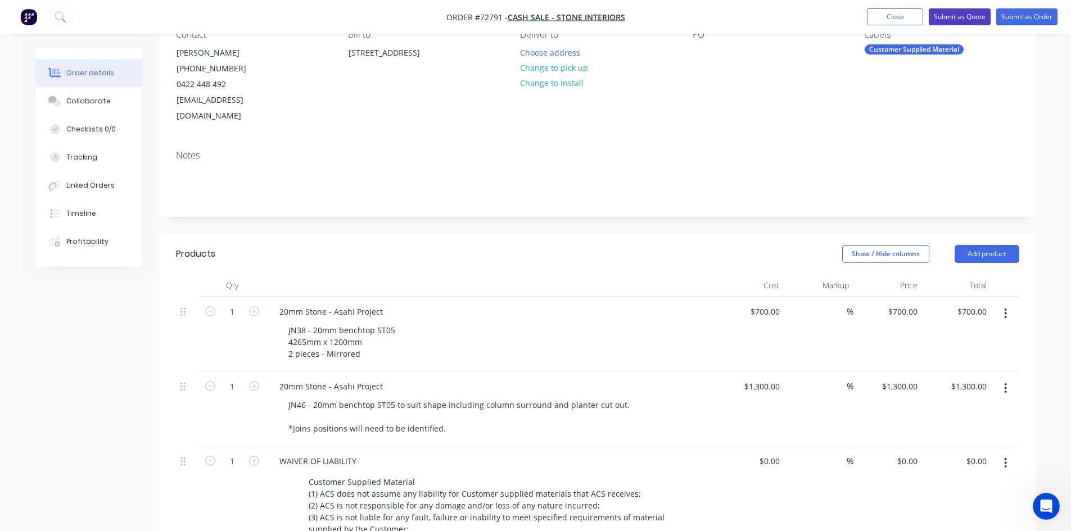
click at [953, 20] on button "Submit as Quote" at bounding box center [960, 16] width 62 height 17
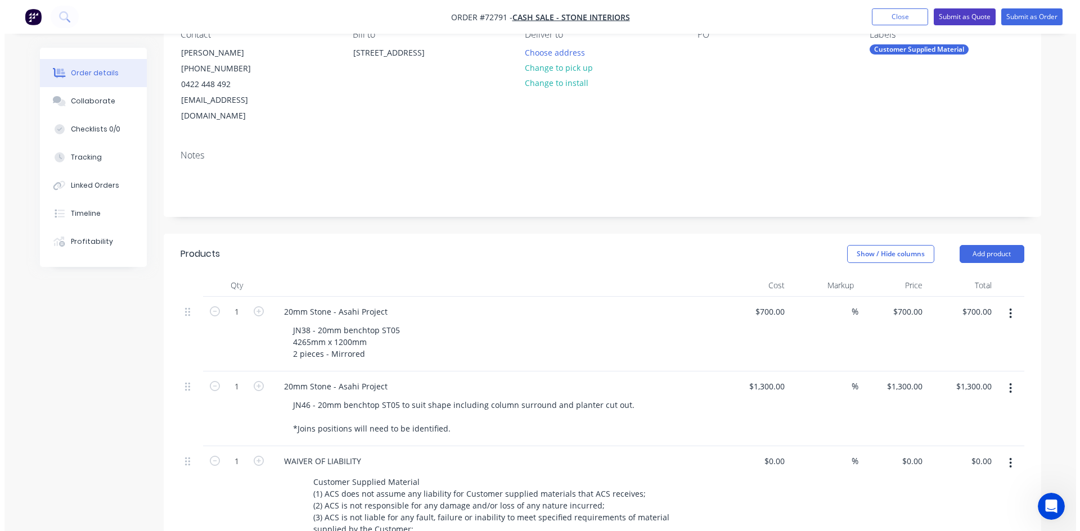
scroll to position [0, 0]
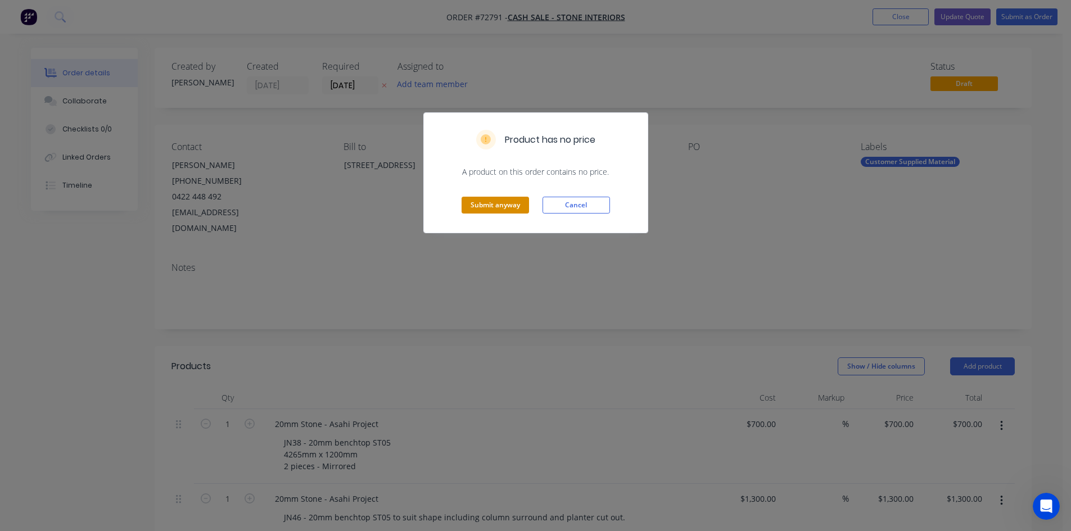
click at [510, 206] on button "Submit anyway" at bounding box center [495, 205] width 67 height 17
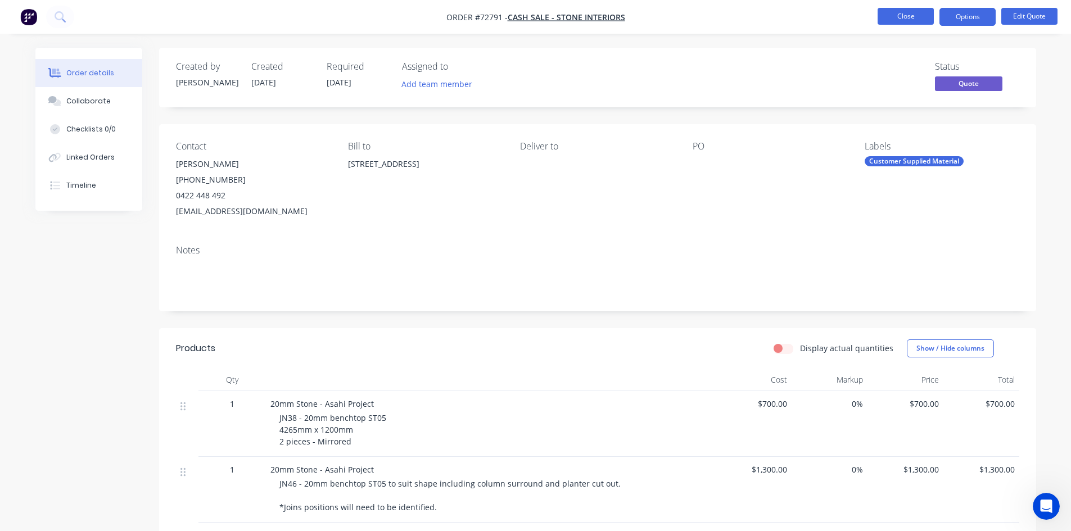
click at [914, 21] on button "Close" at bounding box center [906, 16] width 56 height 17
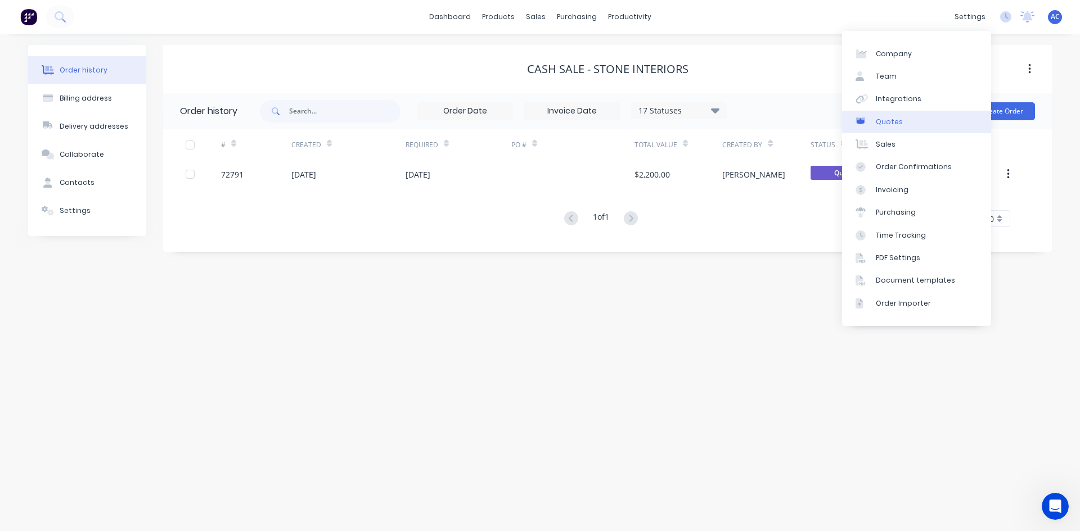
click at [895, 125] on div "Quotes" at bounding box center [889, 122] width 27 height 10
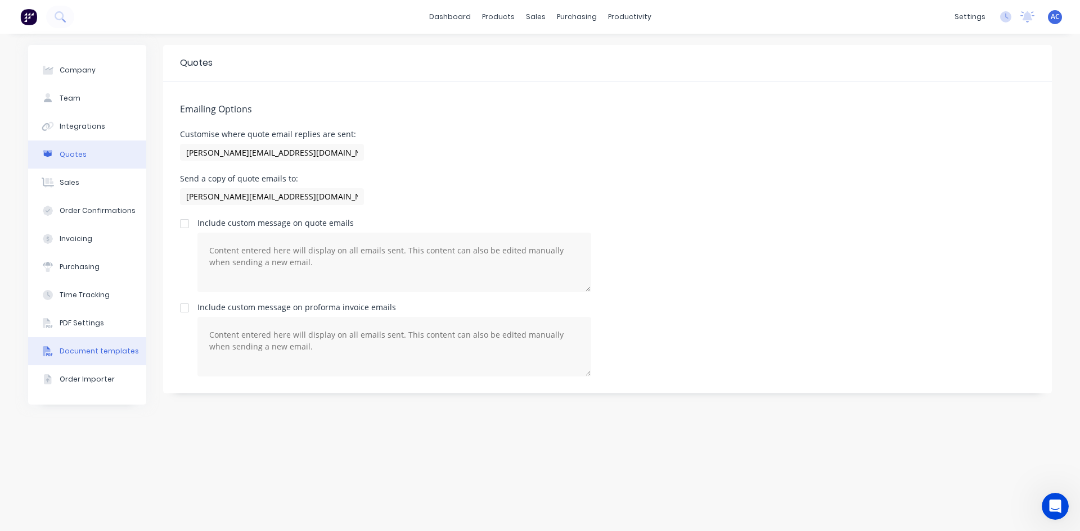
click at [84, 347] on div "Document templates" at bounding box center [99, 351] width 79 height 10
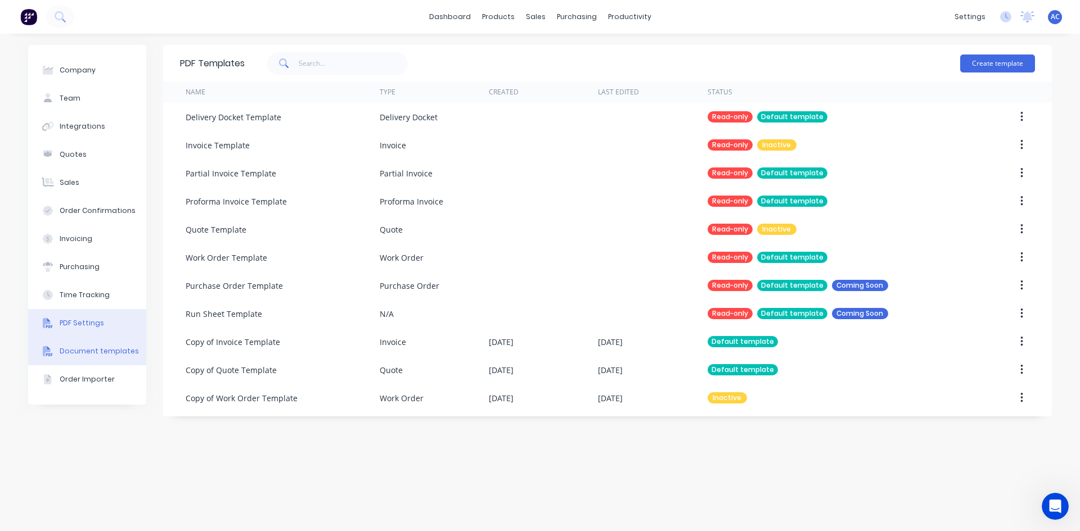
click at [81, 326] on div "PDF Settings" at bounding box center [82, 323] width 44 height 10
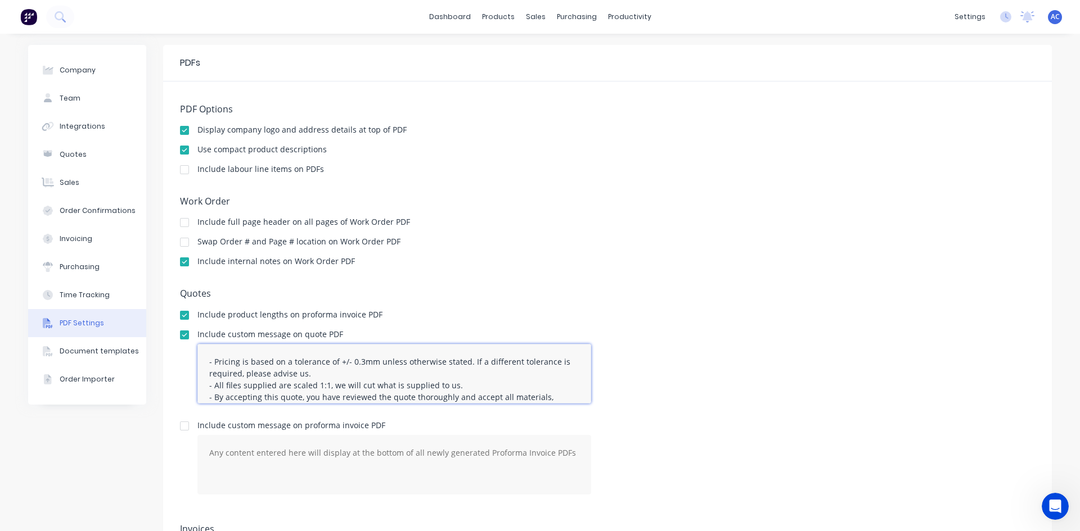
drag, startPoint x: 461, startPoint y: 363, endPoint x: 211, endPoint y: 362, distance: 249.7
click at [211, 362] on textarea "- Pricing is based on a tolerance of +/- 0.3mm unless otherwise stated. If a di…" at bounding box center [394, 374] width 394 height 60
drag, startPoint x: 255, startPoint y: 362, endPoint x: 223, endPoint y: 363, distance: 32.6
click at [223, 363] on textarea "- If a different tolerance is required, please advise us. - All files supplied …" at bounding box center [394, 374] width 394 height 60
click at [411, 360] on textarea "- If a specific tolerance is required, please advise us. - All files supplied a…" at bounding box center [394, 374] width 394 height 60
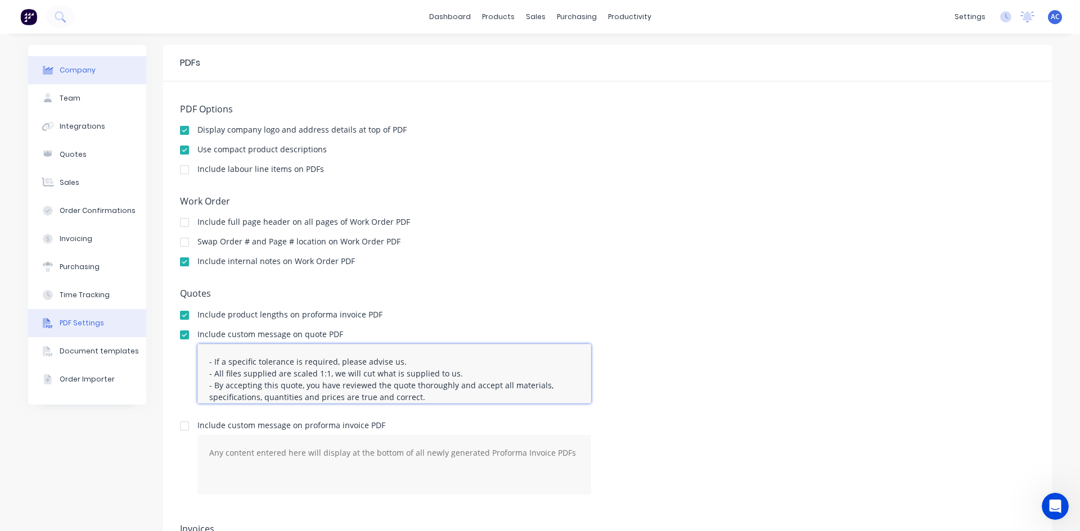
type textarea "- If a specific tolerance is required, please advise us. - All files supplied a…"
click at [83, 67] on div "Company" at bounding box center [78, 70] width 36 height 10
select select "AU"
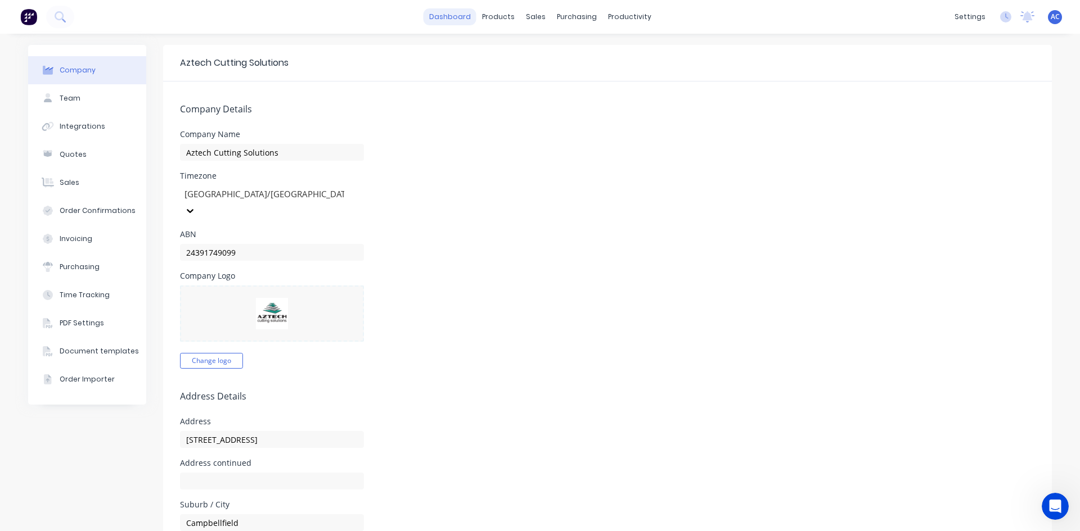
click at [450, 13] on link "dashboard" at bounding box center [449, 16] width 53 height 17
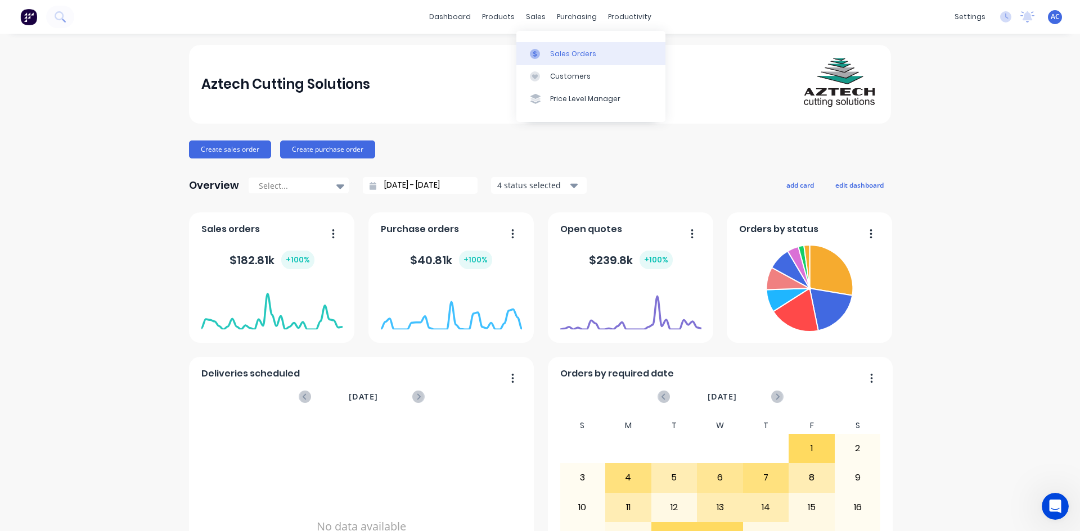
click at [567, 55] on div "Sales Orders" at bounding box center [573, 54] width 46 height 10
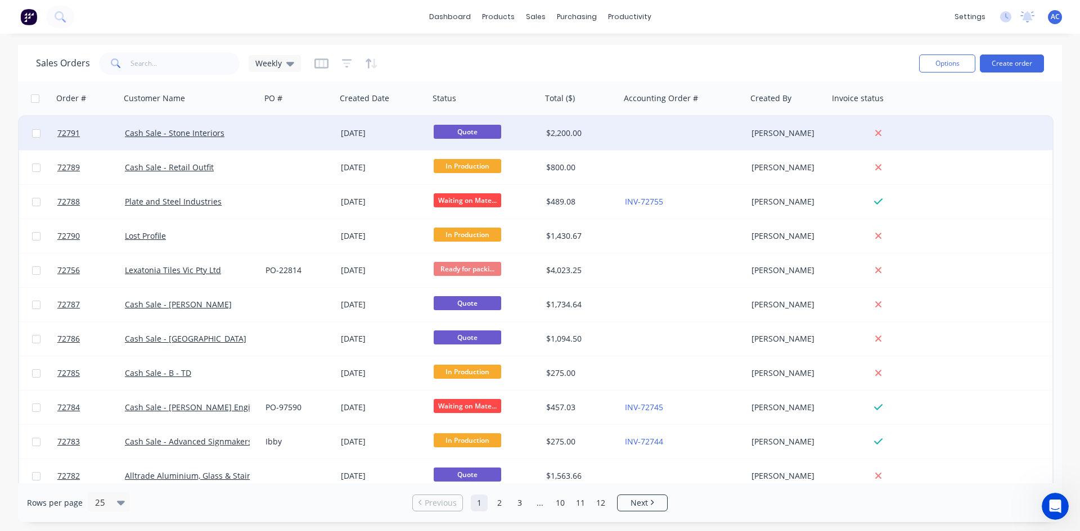
click at [380, 135] on div "[DATE]" at bounding box center [383, 133] width 84 height 11
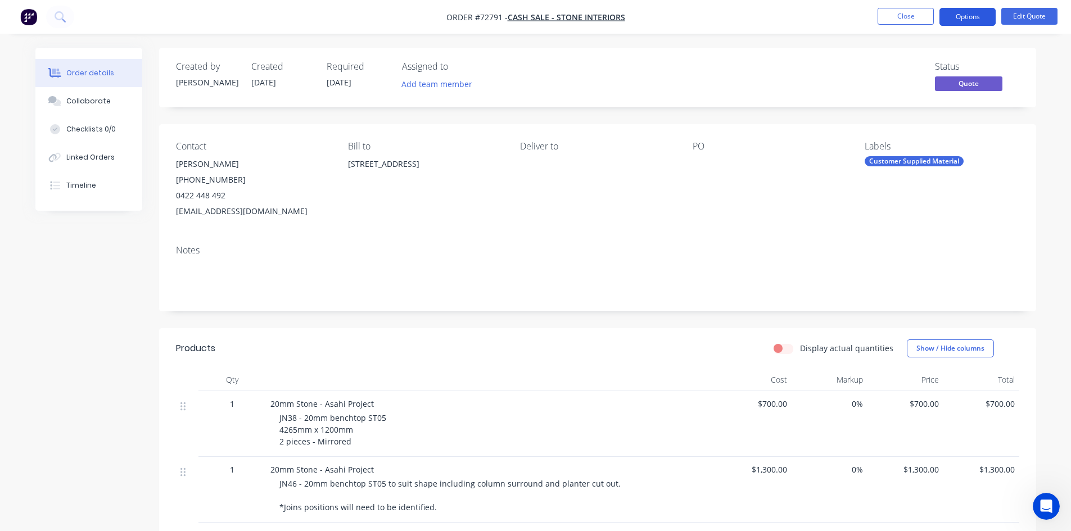
click at [974, 19] on button "Options" at bounding box center [968, 17] width 56 height 18
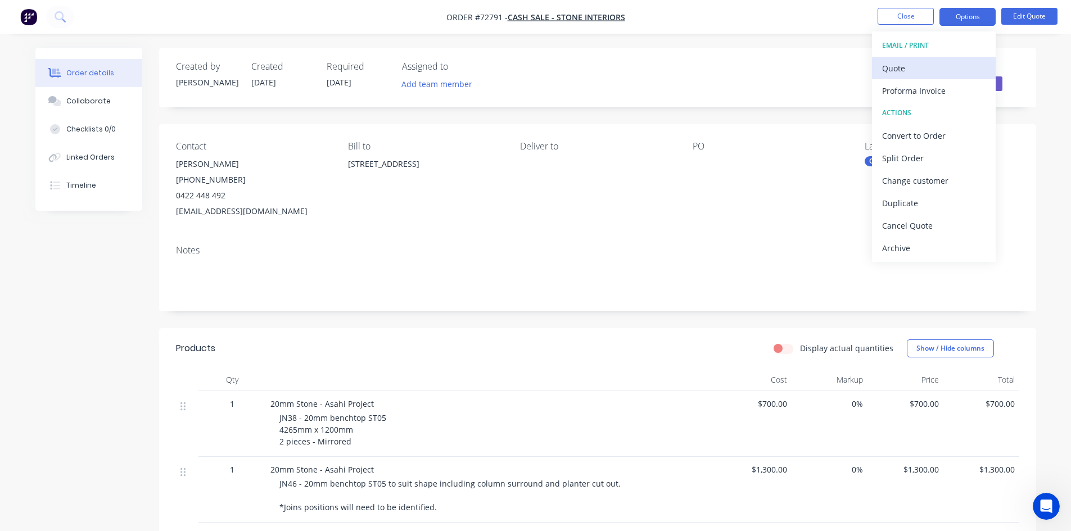
click at [918, 66] on div "Quote" at bounding box center [933, 68] width 103 height 16
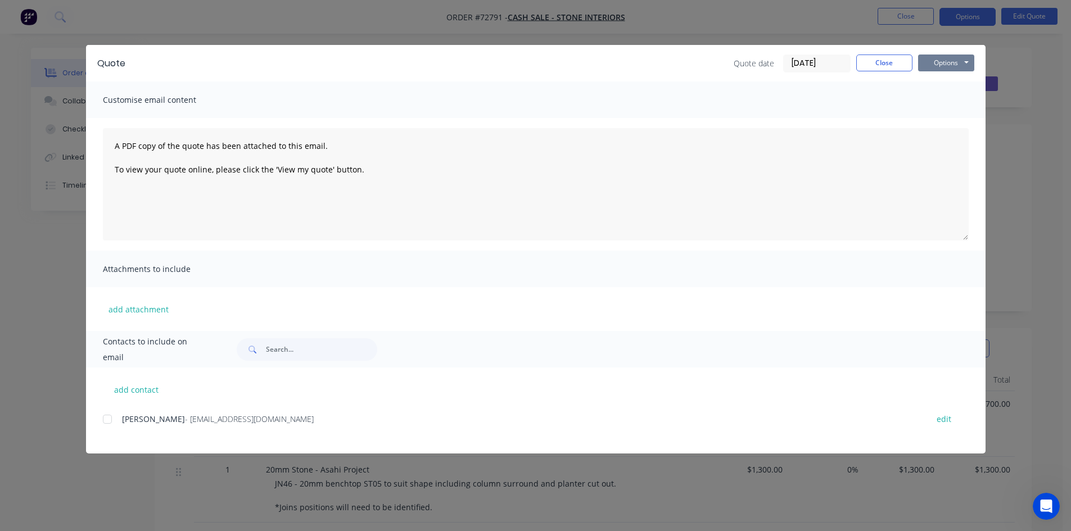
click at [953, 63] on button "Options" at bounding box center [946, 63] width 56 height 17
click at [958, 87] on button "Preview" at bounding box center [954, 83] width 72 height 19
click at [906, 61] on button "Close" at bounding box center [884, 63] width 56 height 17
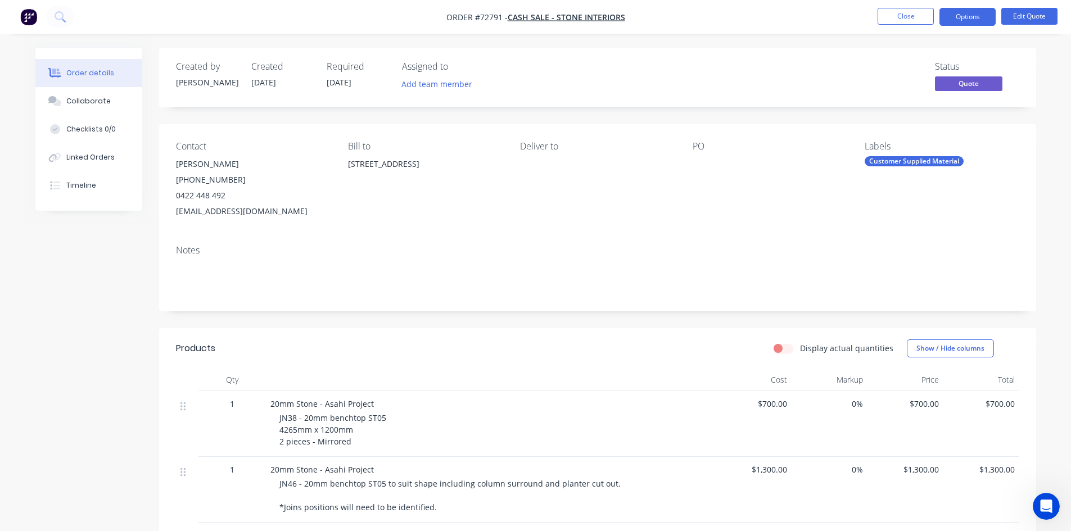
click at [378, 164] on div "[STREET_ADDRESS]" at bounding box center [425, 164] width 154 height 16
click at [1022, 21] on button "Edit Quote" at bounding box center [1030, 16] width 56 height 17
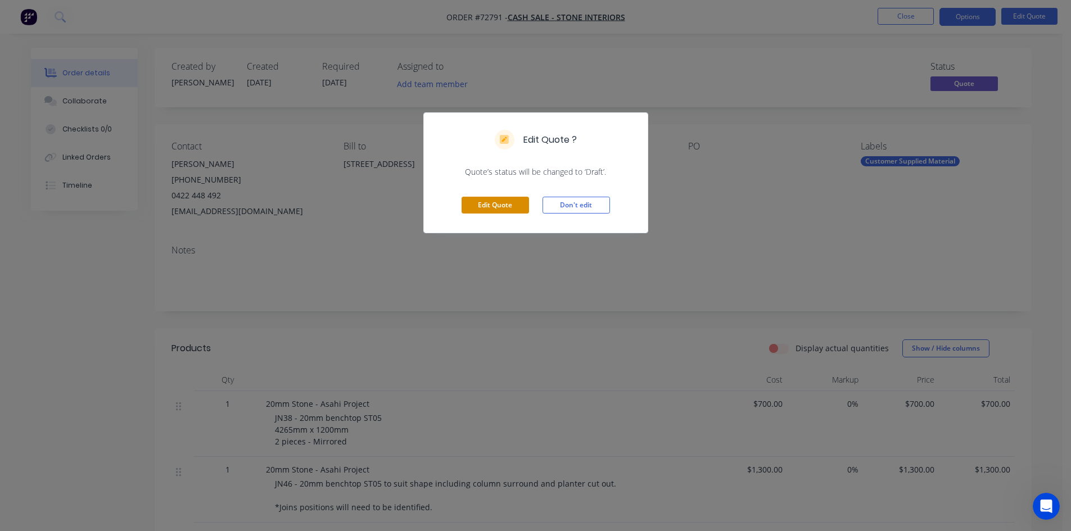
click at [508, 207] on button "Edit Quote" at bounding box center [495, 205] width 67 height 17
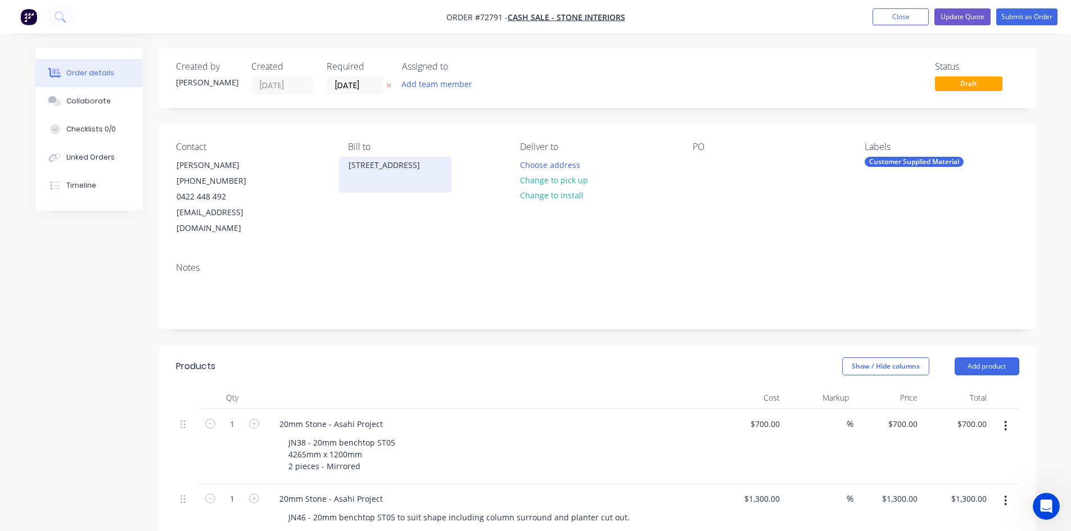
click at [407, 167] on div "[STREET_ADDRESS]" at bounding box center [395, 165] width 93 height 16
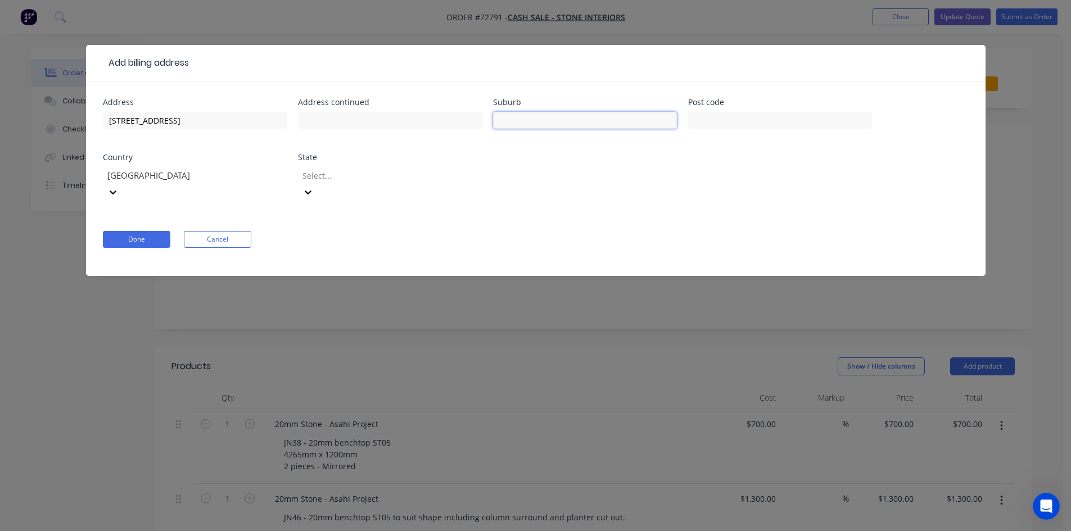
click at [534, 116] on input "text" at bounding box center [585, 120] width 184 height 17
type input "CAMPBELLFIELD"
type input "3061"
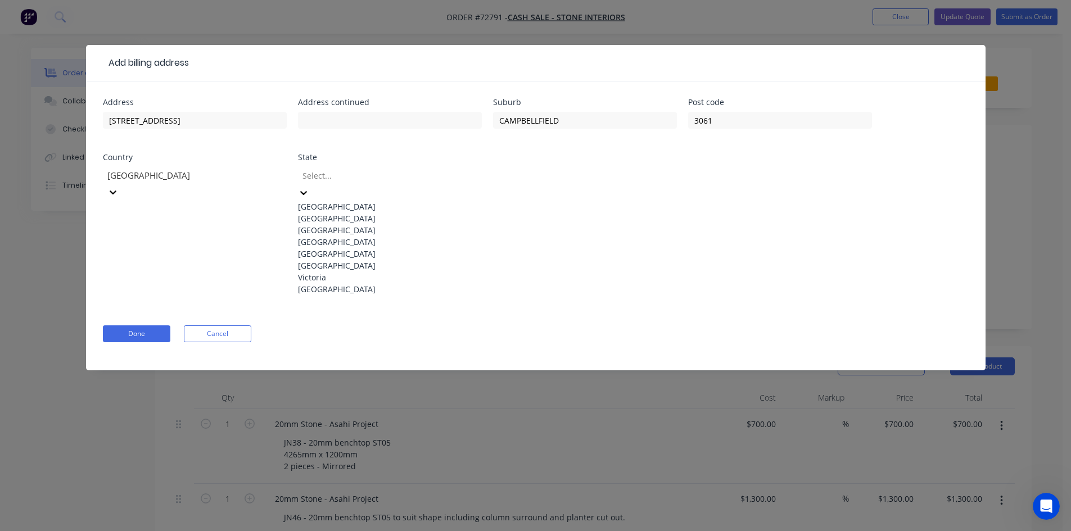
click at [354, 283] on div "Victoria" at bounding box center [390, 278] width 184 height 12
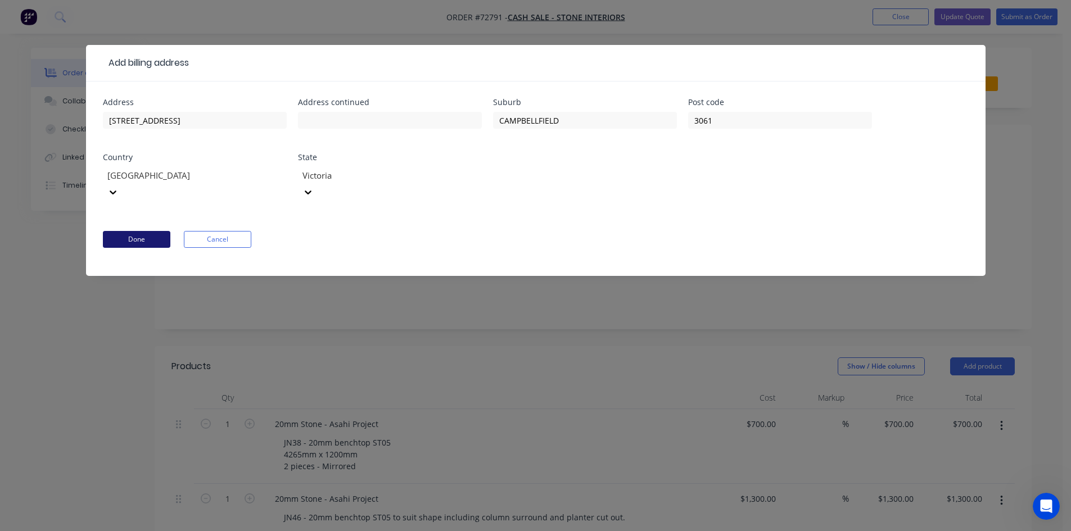
click at [148, 231] on button "Done" at bounding box center [136, 239] width 67 height 17
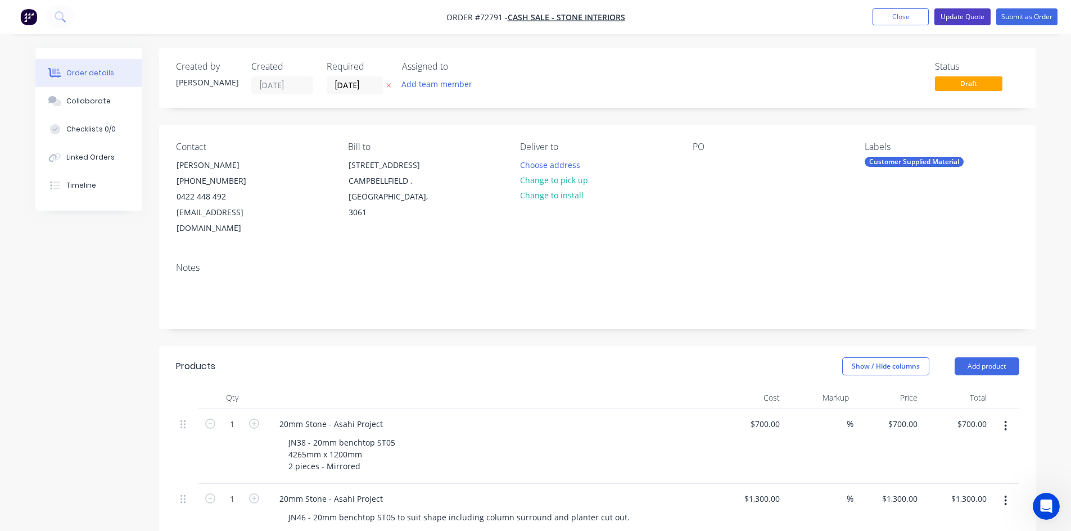
click at [978, 16] on button "Update Quote" at bounding box center [963, 16] width 56 height 17
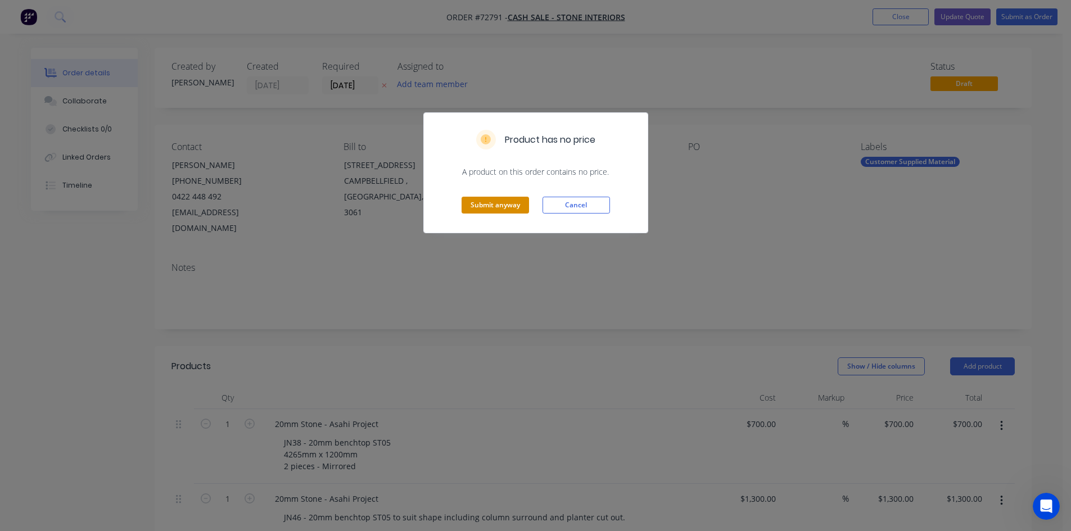
click at [511, 205] on button "Submit anyway" at bounding box center [495, 205] width 67 height 17
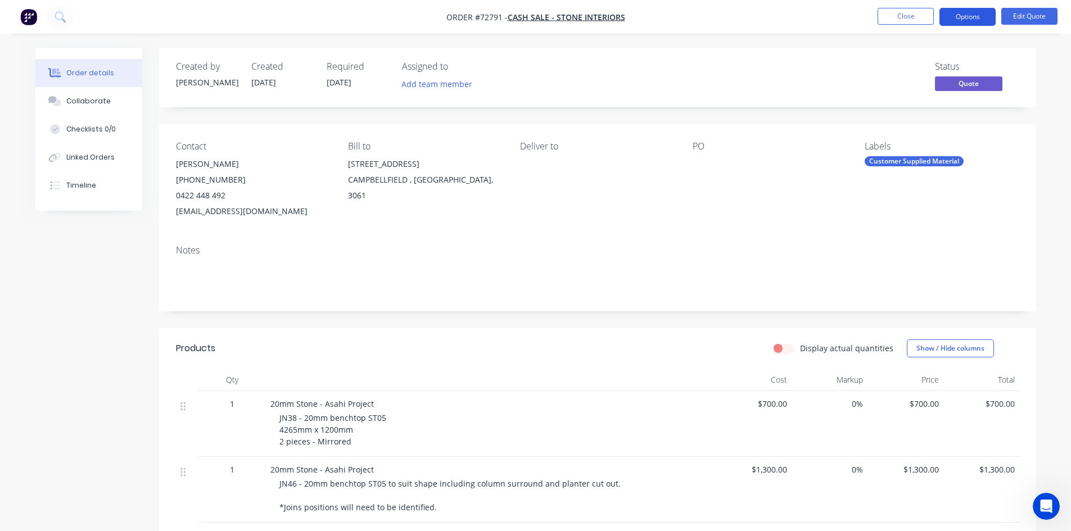
click at [973, 20] on button "Options" at bounding box center [968, 17] width 56 height 18
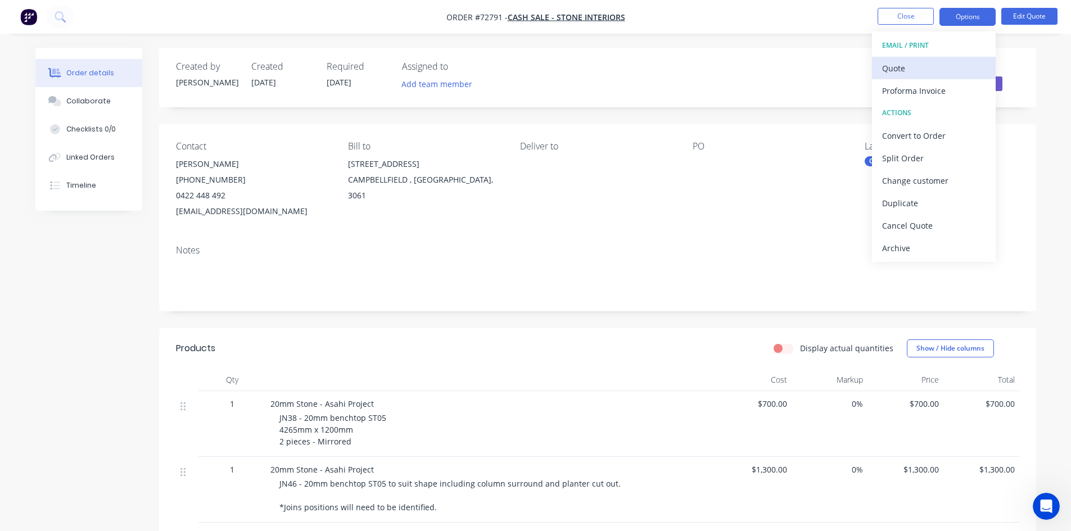
click at [930, 72] on div "Quote" at bounding box center [933, 68] width 103 height 16
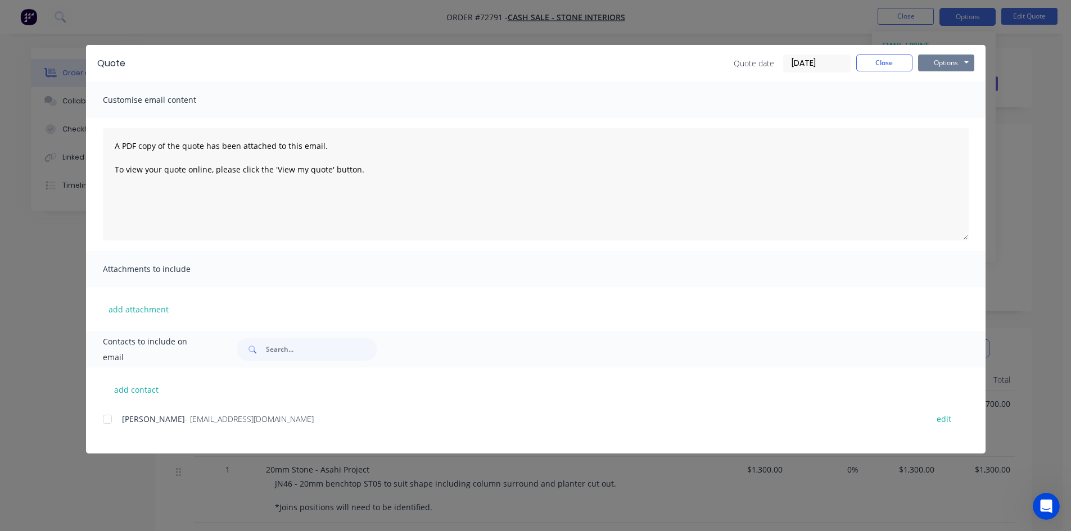
click at [948, 63] on button "Options" at bounding box center [946, 63] width 56 height 17
click at [955, 100] on button "Print" at bounding box center [954, 101] width 72 height 19
click at [893, 63] on button "Close" at bounding box center [884, 63] width 56 height 17
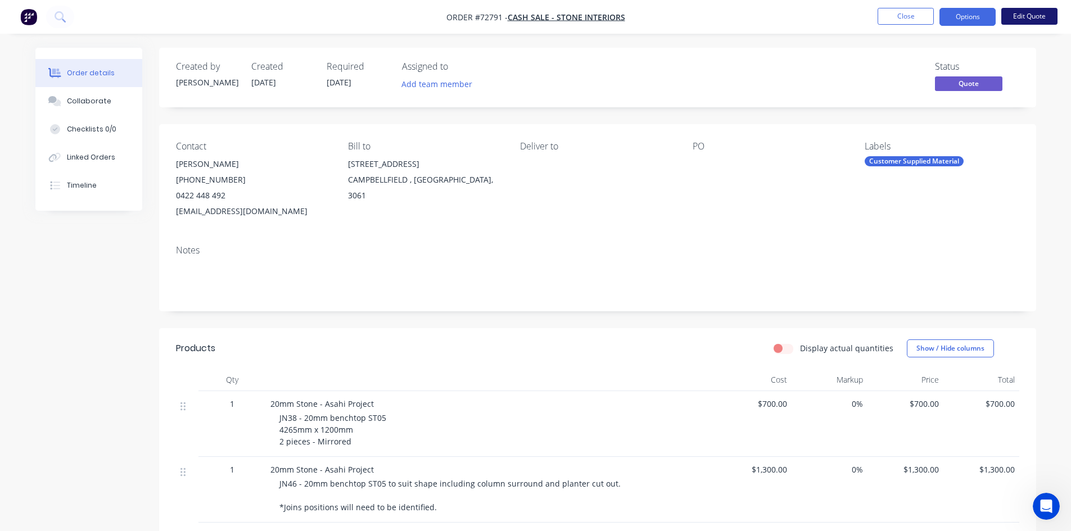
click at [1035, 15] on button "Edit Quote" at bounding box center [1030, 16] width 56 height 17
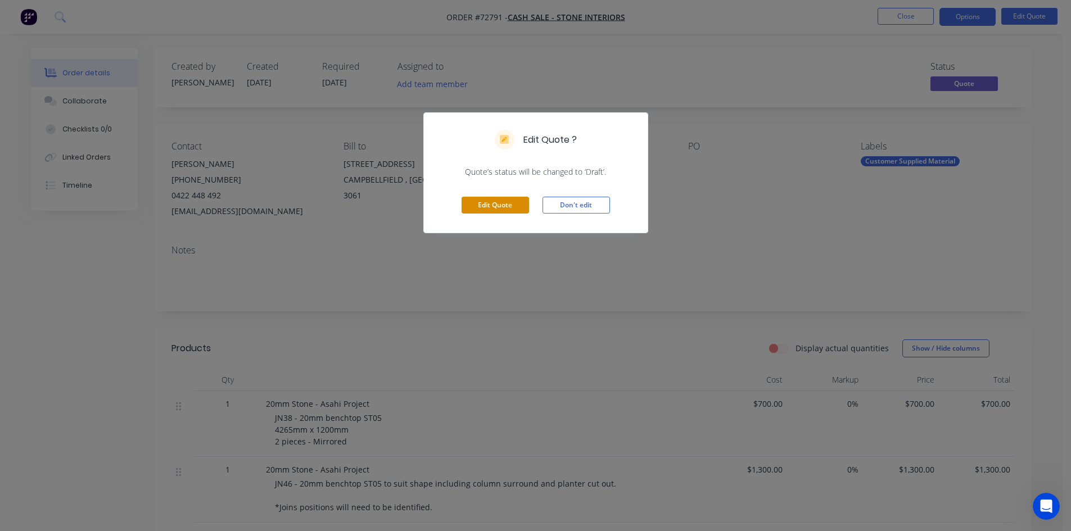
click at [509, 207] on button "Edit Quote" at bounding box center [495, 205] width 67 height 17
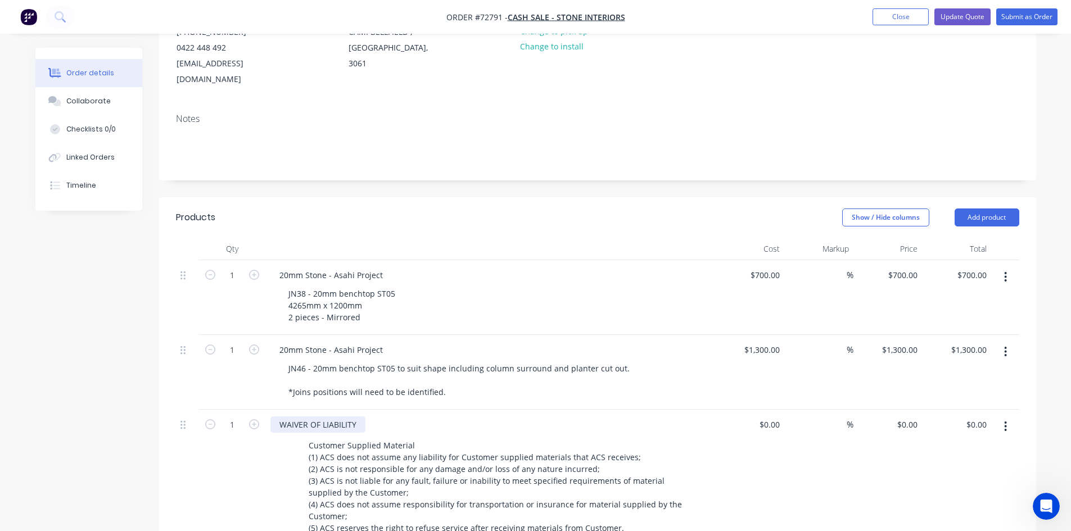
scroll to position [169, 0]
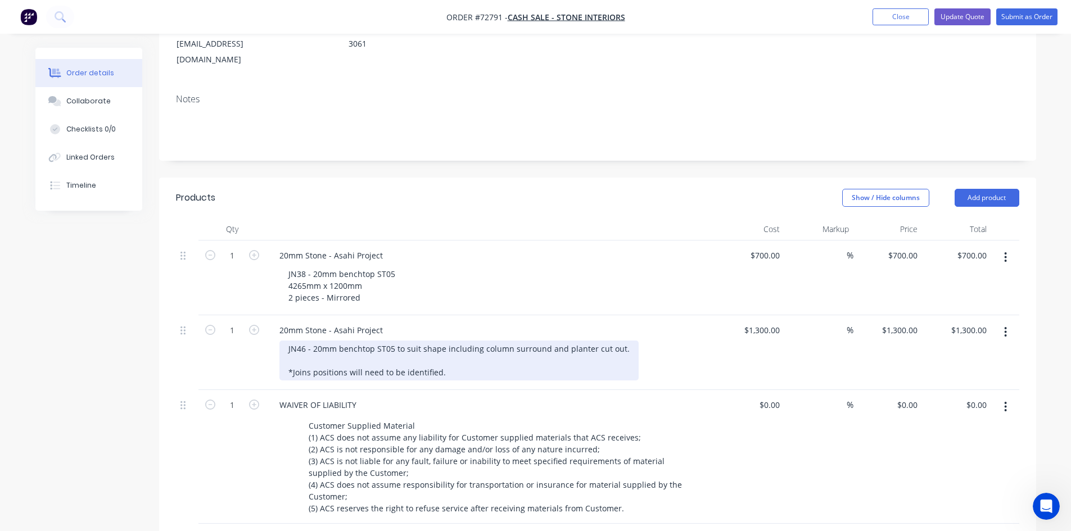
click at [309, 359] on div "JN46 - 20mm benchtop ST05 to suit shape including column surround and planter c…" at bounding box center [458, 361] width 359 height 40
drag, startPoint x: 434, startPoint y: 357, endPoint x: 398, endPoint y: 354, distance: 35.6
click at [398, 354] on div "JN46 - 20mm benchtop ST05 to suit shape including column surround and planter c…" at bounding box center [458, 361] width 359 height 40
click at [438, 353] on div "JN46 - 20mm benchtop ST05 to suit shape including column surround and planter c…" at bounding box center [458, 361] width 359 height 40
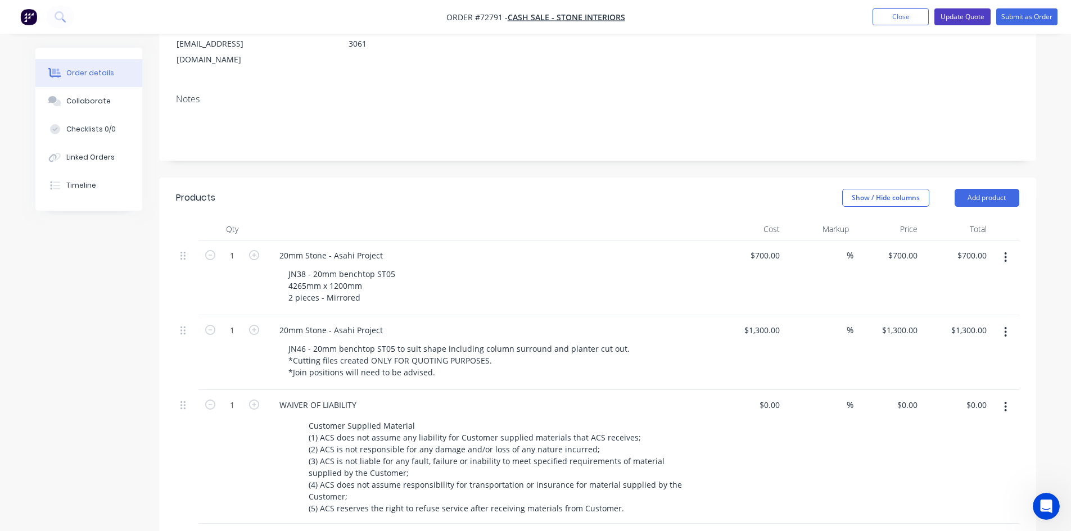
click at [967, 15] on button "Update Quote" at bounding box center [963, 16] width 56 height 17
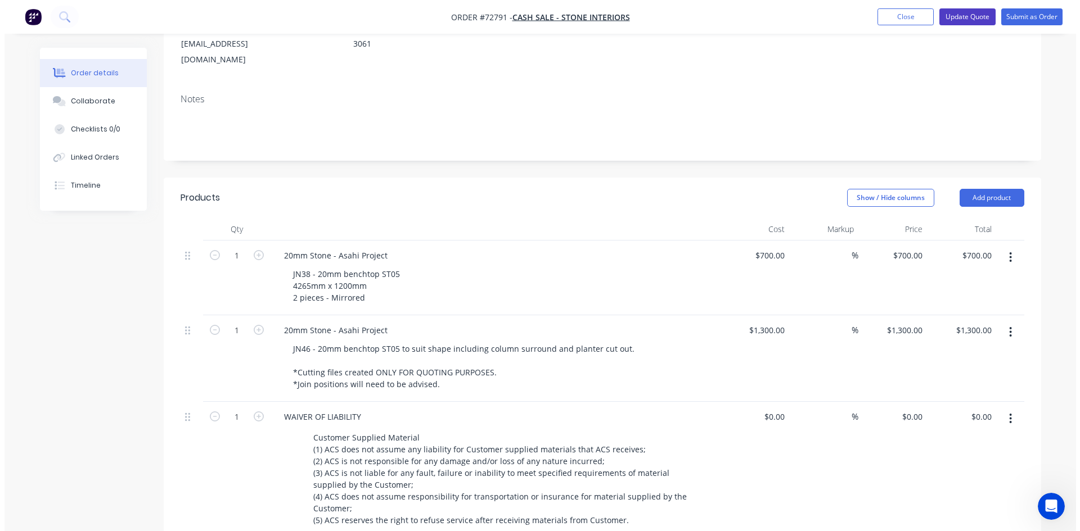
scroll to position [0, 0]
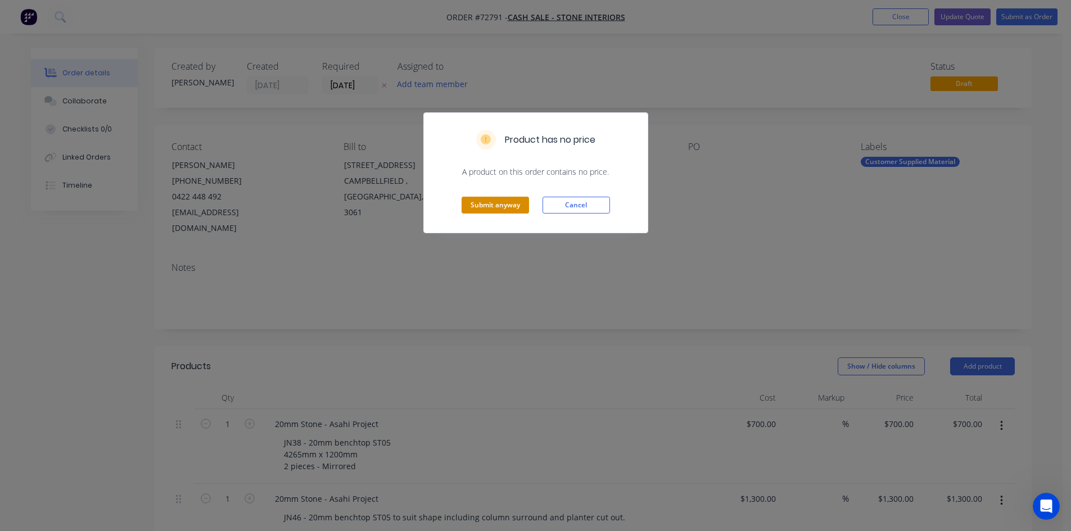
click at [503, 209] on button "Submit anyway" at bounding box center [495, 205] width 67 height 17
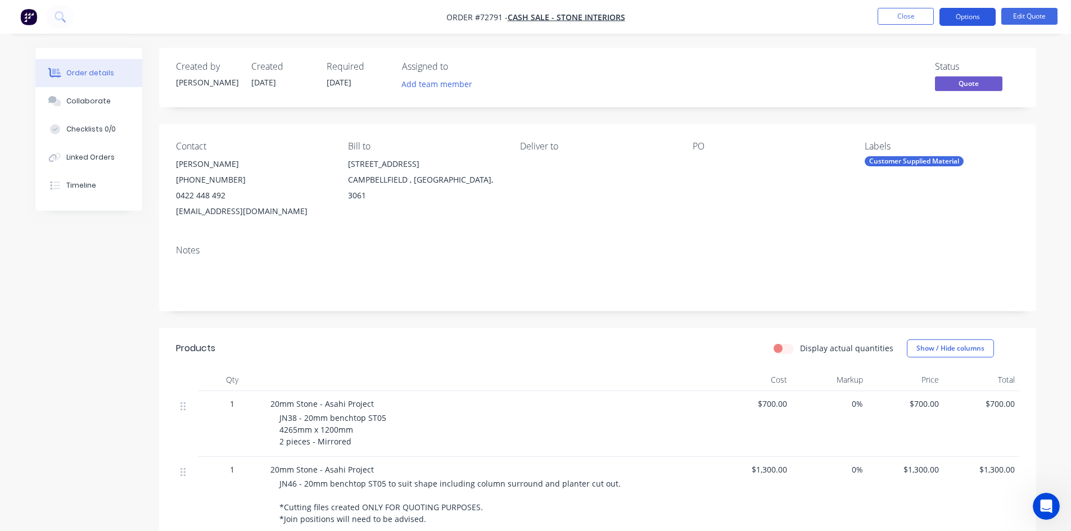
click at [963, 21] on button "Options" at bounding box center [968, 17] width 56 height 18
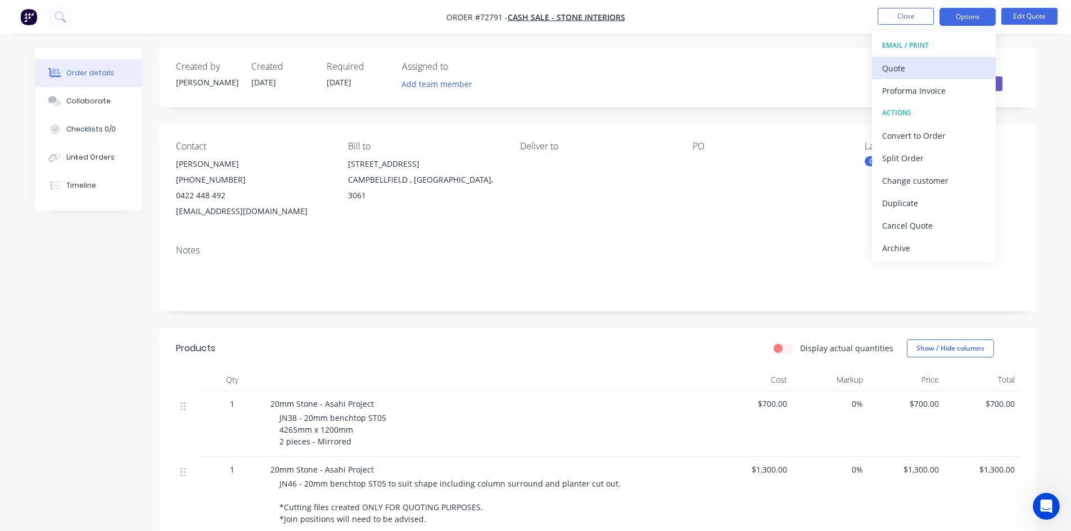
click at [928, 65] on div "Quote" at bounding box center [933, 68] width 103 height 16
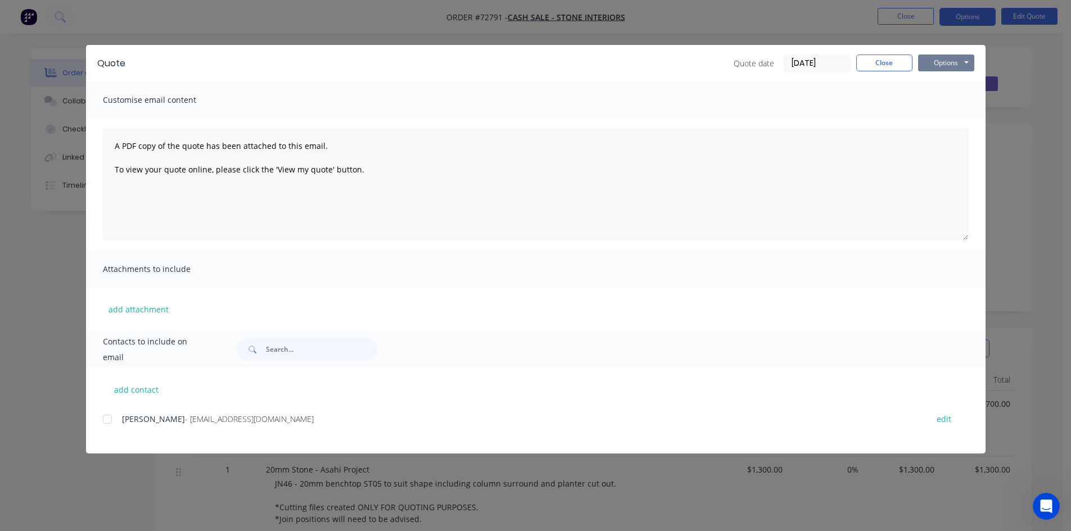
click at [947, 58] on button "Options" at bounding box center [946, 63] width 56 height 17
click at [953, 88] on button "Preview" at bounding box center [954, 83] width 72 height 19
click at [903, 62] on button "Close" at bounding box center [884, 63] width 56 height 17
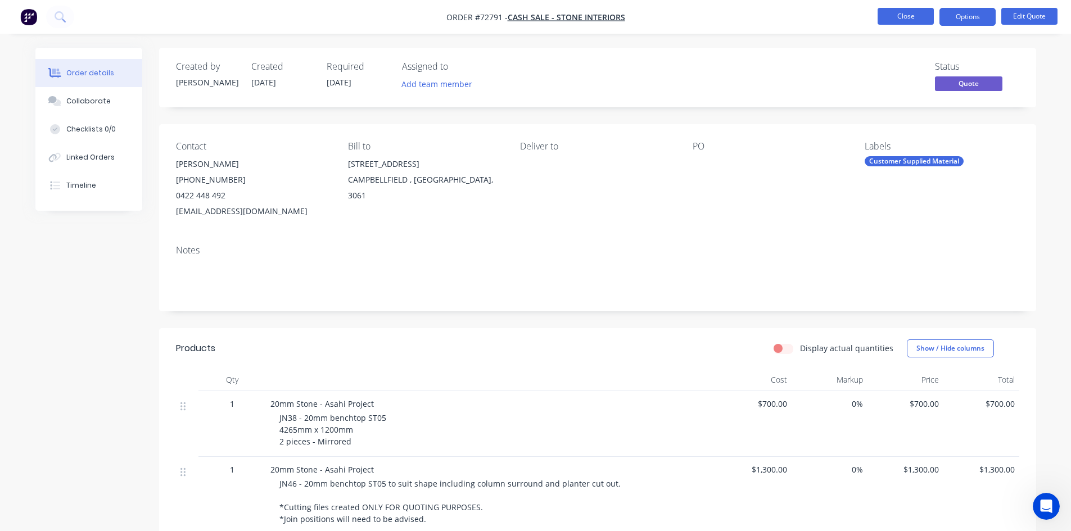
click at [915, 16] on button "Close" at bounding box center [906, 16] width 56 height 17
